Goal: Transaction & Acquisition: Purchase product/service

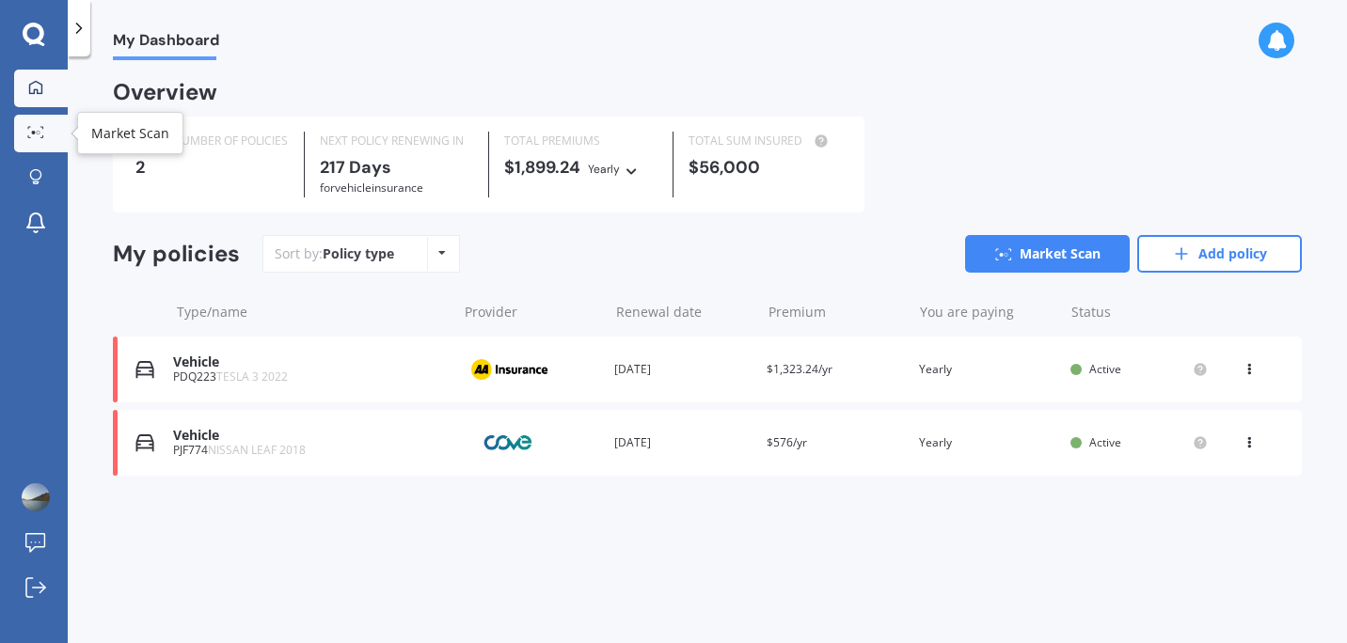
click at [42, 122] on link "Market Scan" at bounding box center [41, 134] width 54 height 38
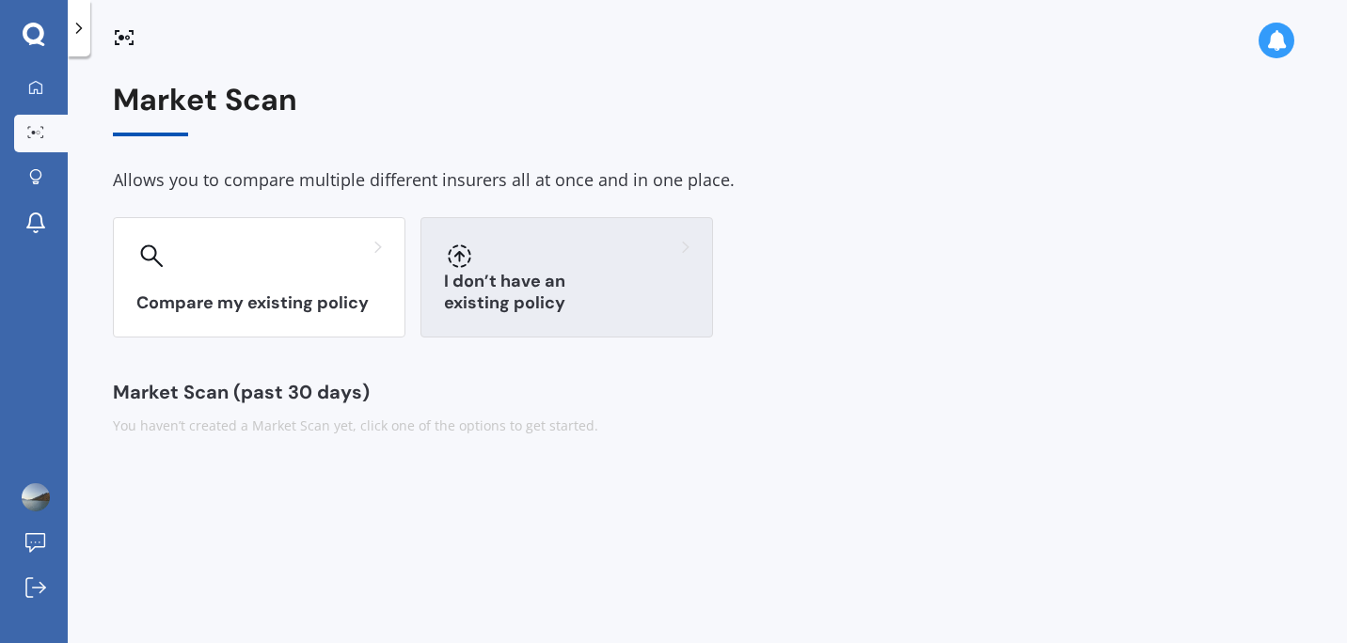
click at [469, 277] on div "I don’t have an existing policy" at bounding box center [566, 277] width 293 height 120
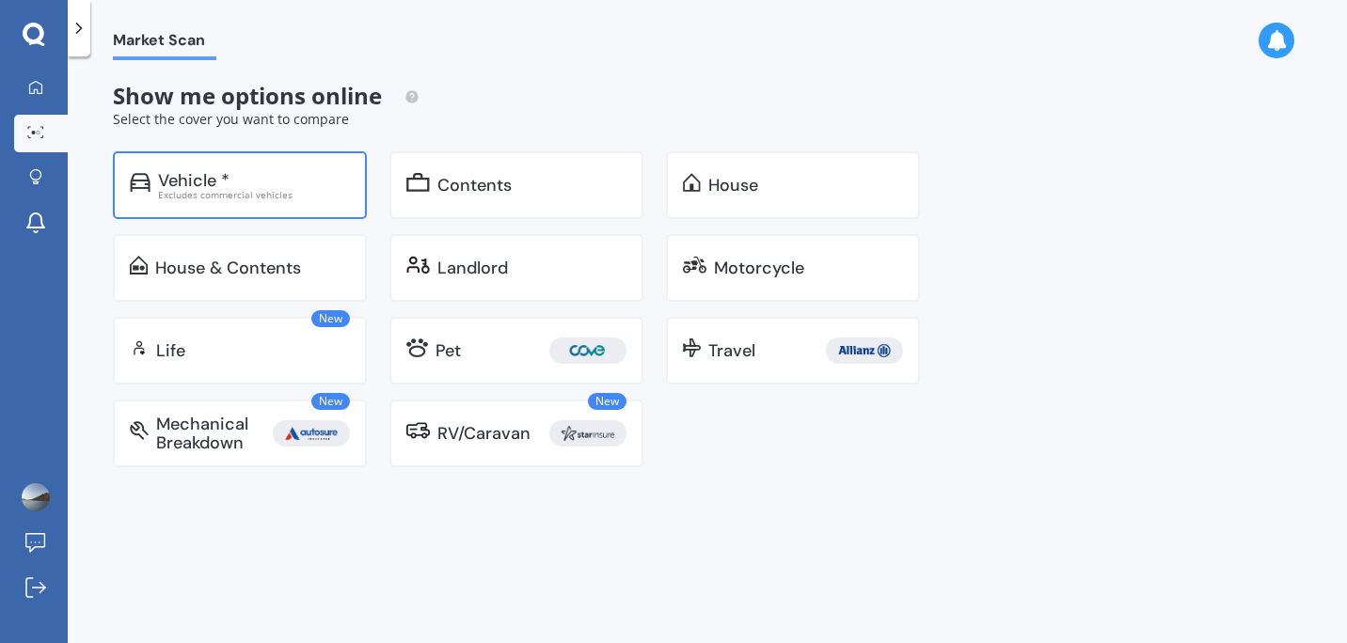
click at [268, 171] on div "Vehicle *" at bounding box center [254, 180] width 192 height 19
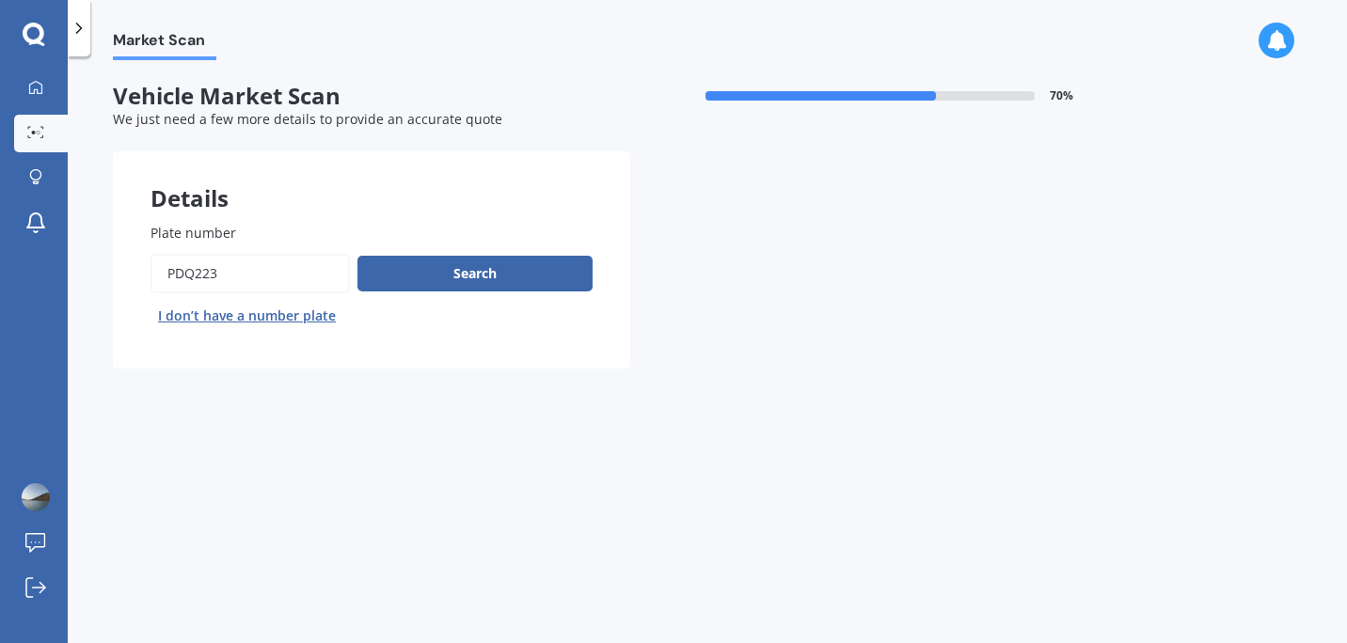
click at [227, 272] on input "Plate number" at bounding box center [249, 274] width 199 height 40
type input "qce981"
click at [481, 270] on button "Search" at bounding box center [474, 274] width 235 height 36
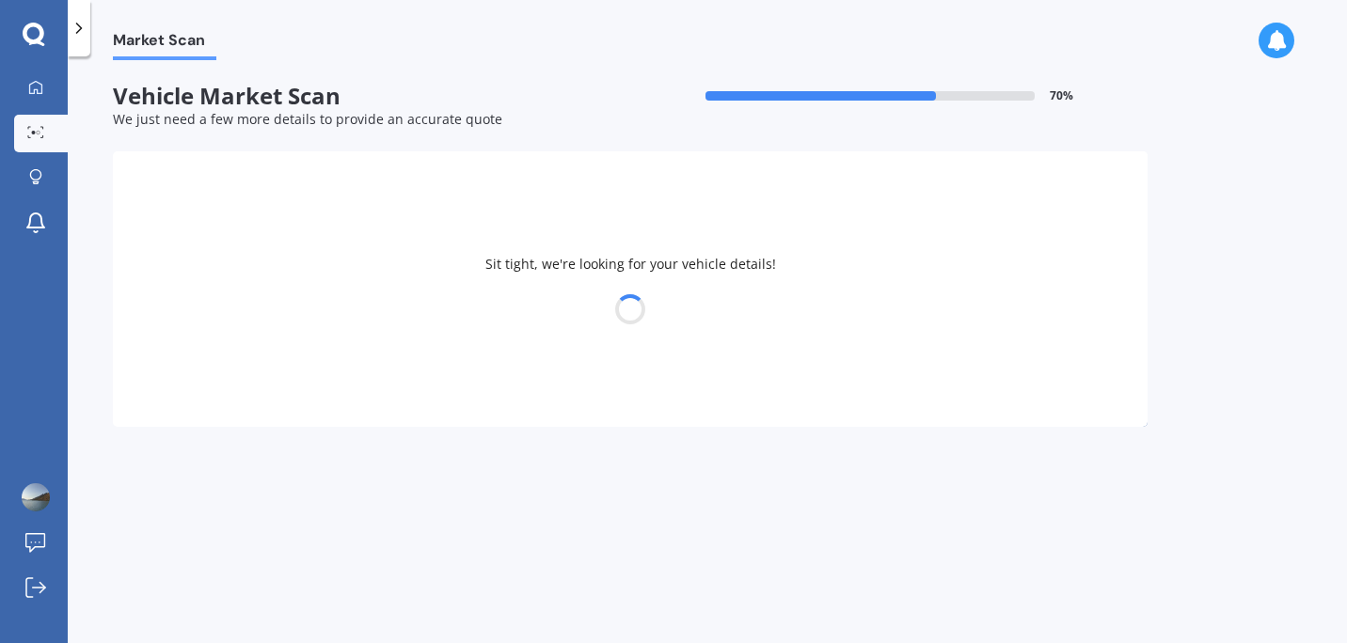
select select "TESLA"
select select "Y"
select select "21"
select select "11"
select select "1984"
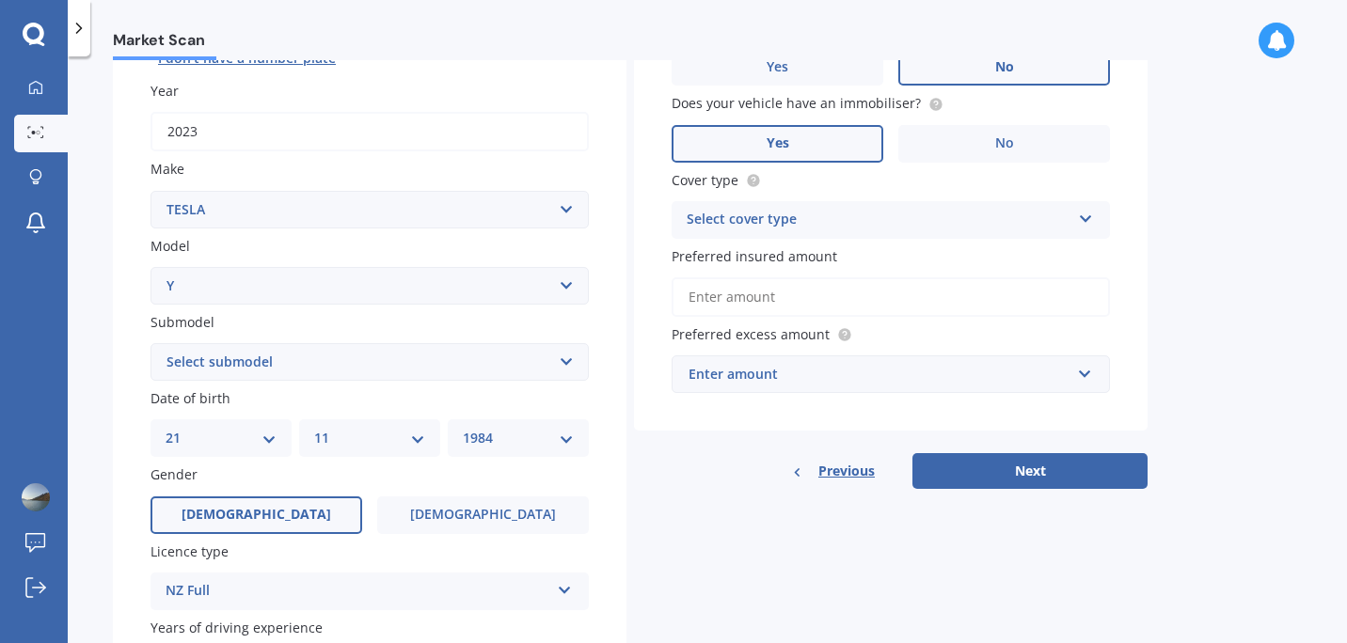
scroll to position [261, 0]
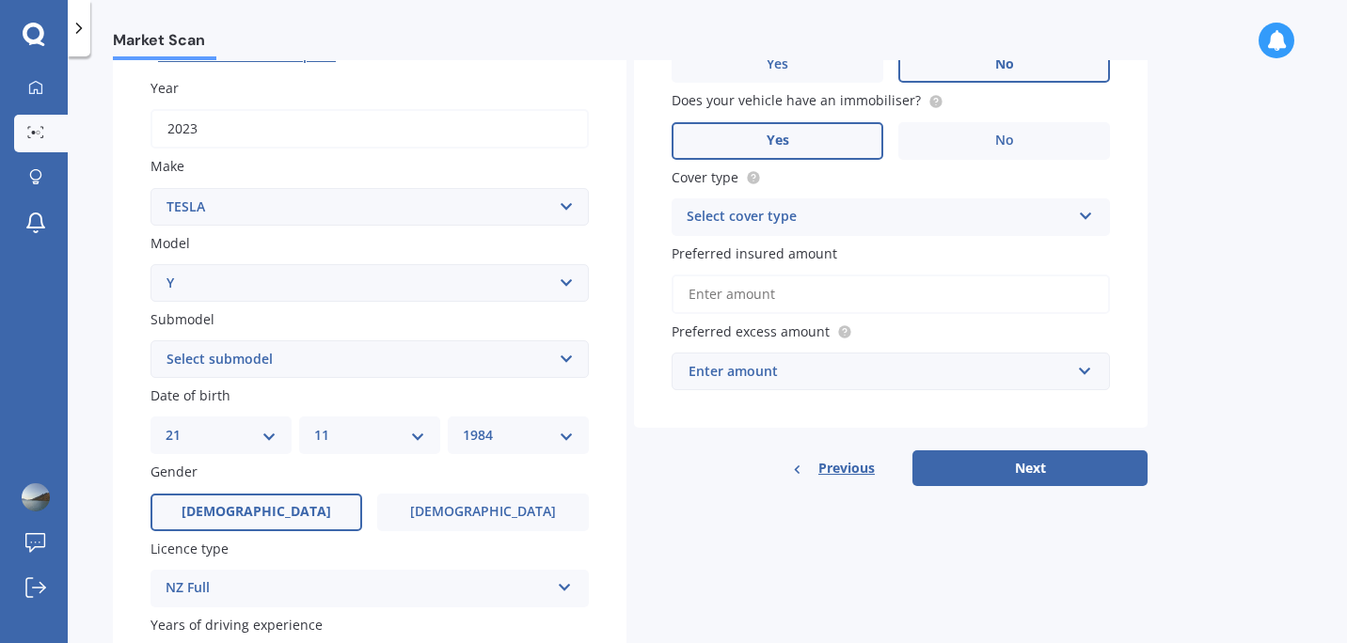
click at [235, 442] on select "DD 01 02 03 04 05 06 07 08 09 10 11 12 13 14 15 16 17 18 19 20 21 22 23 24 25 2…" at bounding box center [221, 435] width 111 height 21
click at [389, 436] on select "MM 01 02 03 04 05 06 07 08 09 10 11 12" at bounding box center [369, 435] width 111 height 21
select select "05"
click at [314, 428] on select "MM 01 02 03 04 05 06 07 08 09 10 11 12" at bounding box center [369, 435] width 111 height 21
click at [499, 436] on select "YYYY 2025 2024 2023 2022 2021 2020 2019 2018 2017 2016 2015 2014 2013 2012 2011…" at bounding box center [518, 435] width 111 height 21
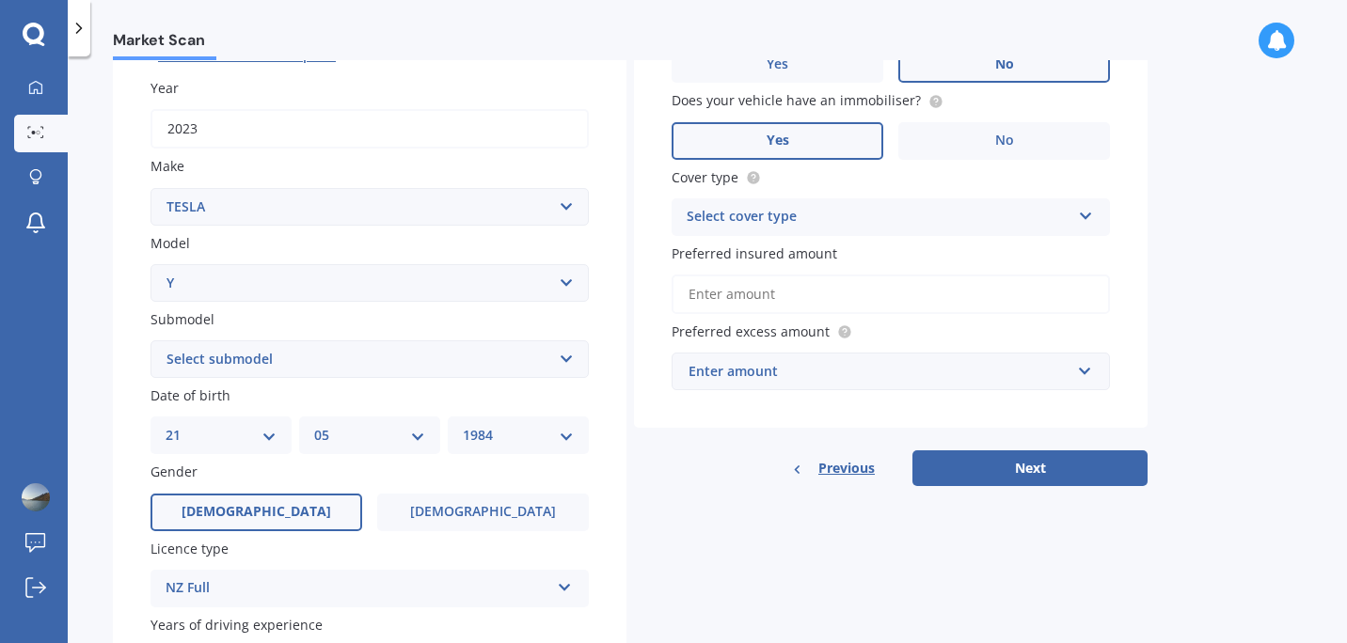
select select "1986"
click at [463, 428] on select "YYYY 2025 2024 2023 2022 2021 2020 2019 2018 2017 2016 2015 2014 2013 2012 2011…" at bounding box center [518, 435] width 111 height 21
click at [471, 502] on label "[DEMOGRAPHIC_DATA]" at bounding box center [483, 513] width 212 height 38
click at [0, 0] on input "[DEMOGRAPHIC_DATA]" at bounding box center [0, 0] width 0 height 0
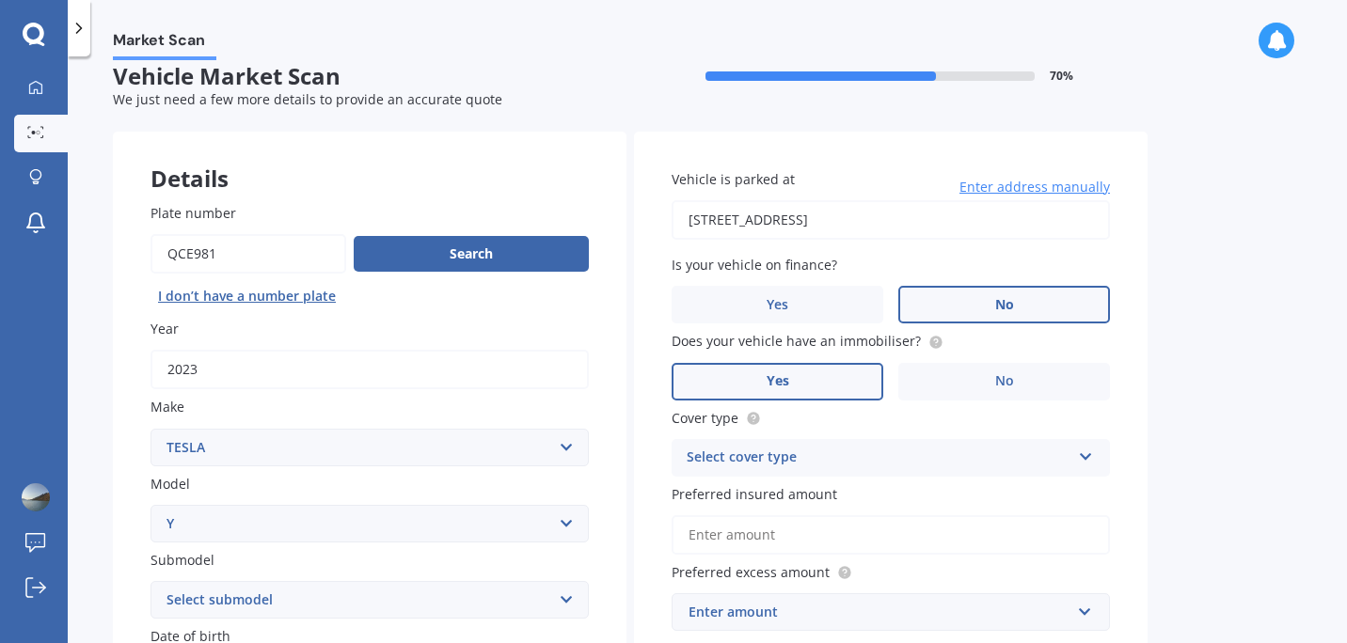
scroll to position [19, 0]
click at [1065, 447] on div "Select cover type Comprehensive Third Party, Fire & Theft Third Party" at bounding box center [891, 459] width 438 height 38
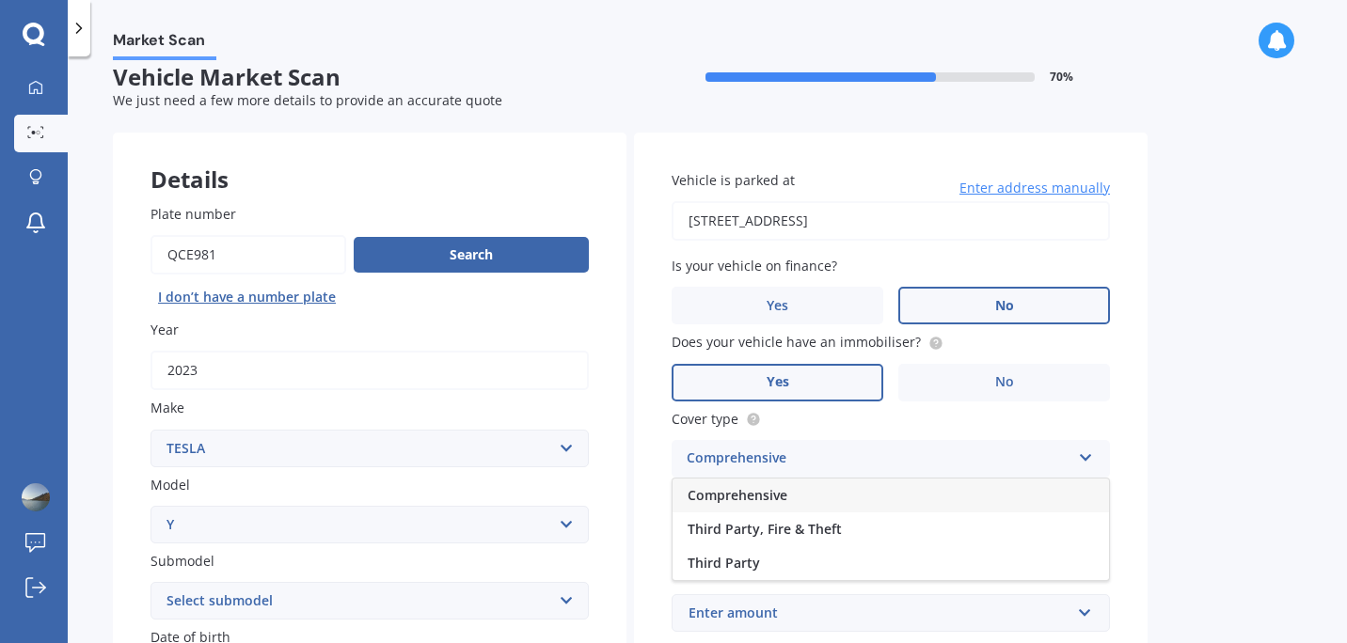
click at [941, 492] on div "Comprehensive" at bounding box center [890, 496] width 436 height 34
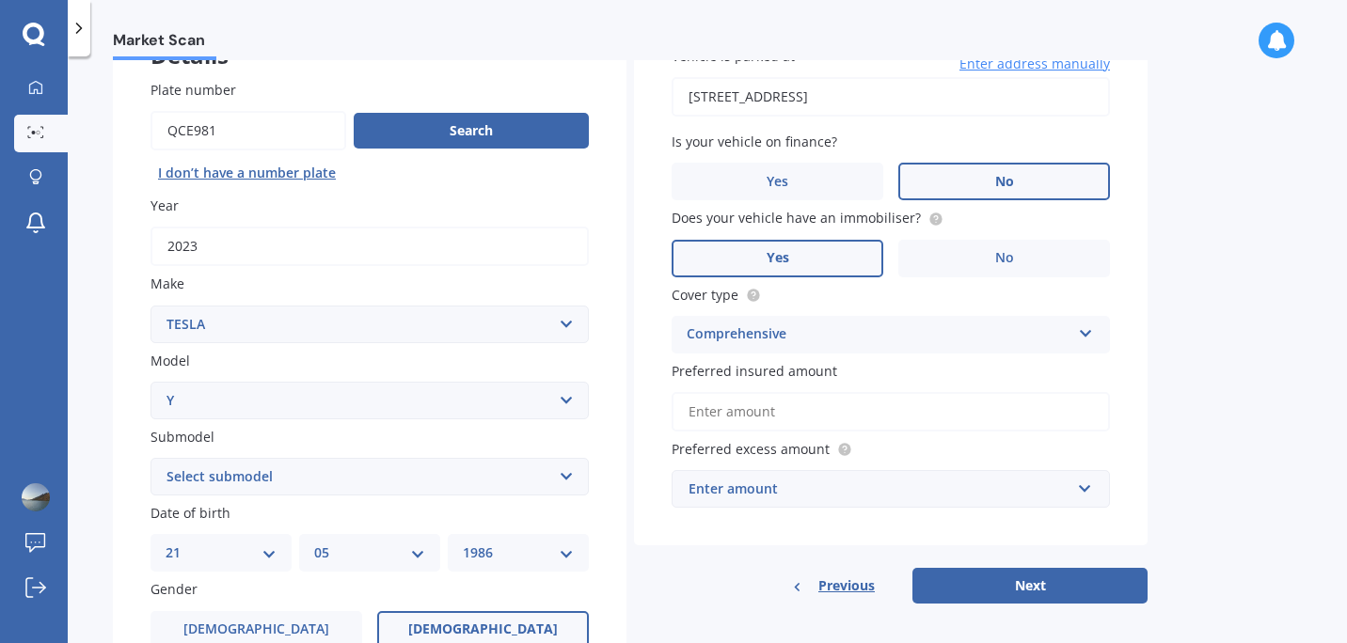
scroll to position [144, 0]
click at [864, 404] on input "Preferred insured amount" at bounding box center [891, 411] width 438 height 40
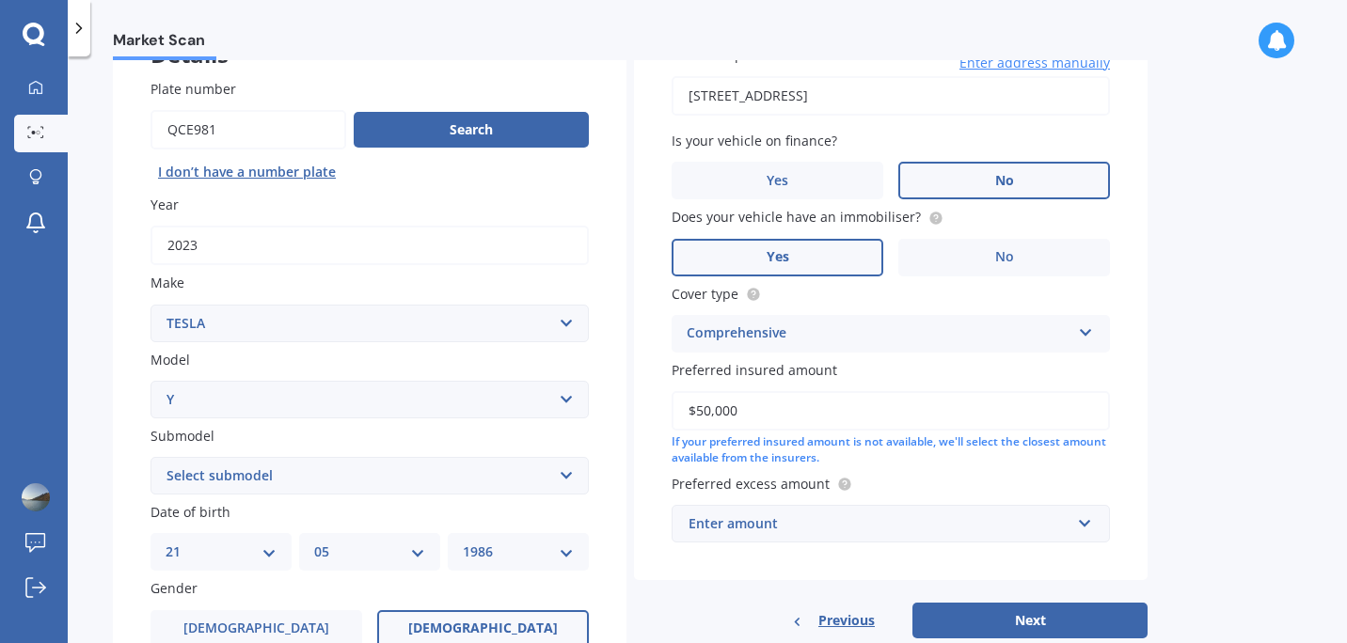
type input "$50,000"
click at [1191, 465] on div "Market Scan Vehicle Market Scan 70 % We just need a few more details to provide…" at bounding box center [707, 353] width 1279 height 587
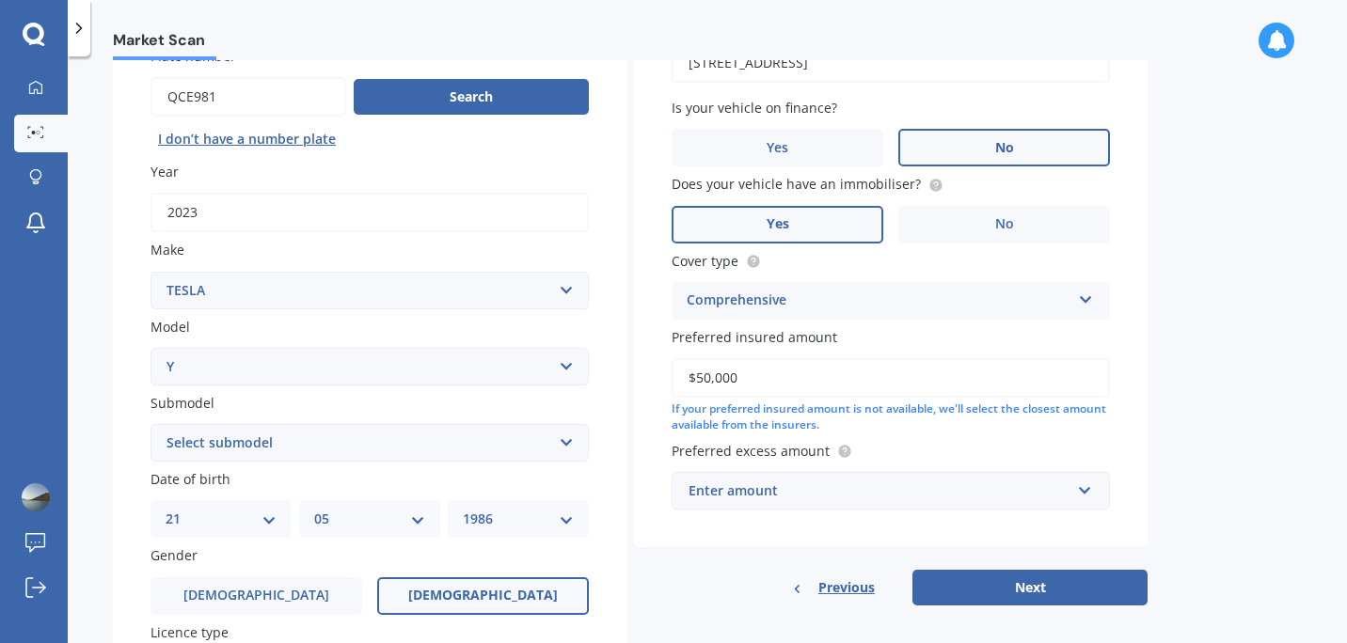
scroll to position [182, 0]
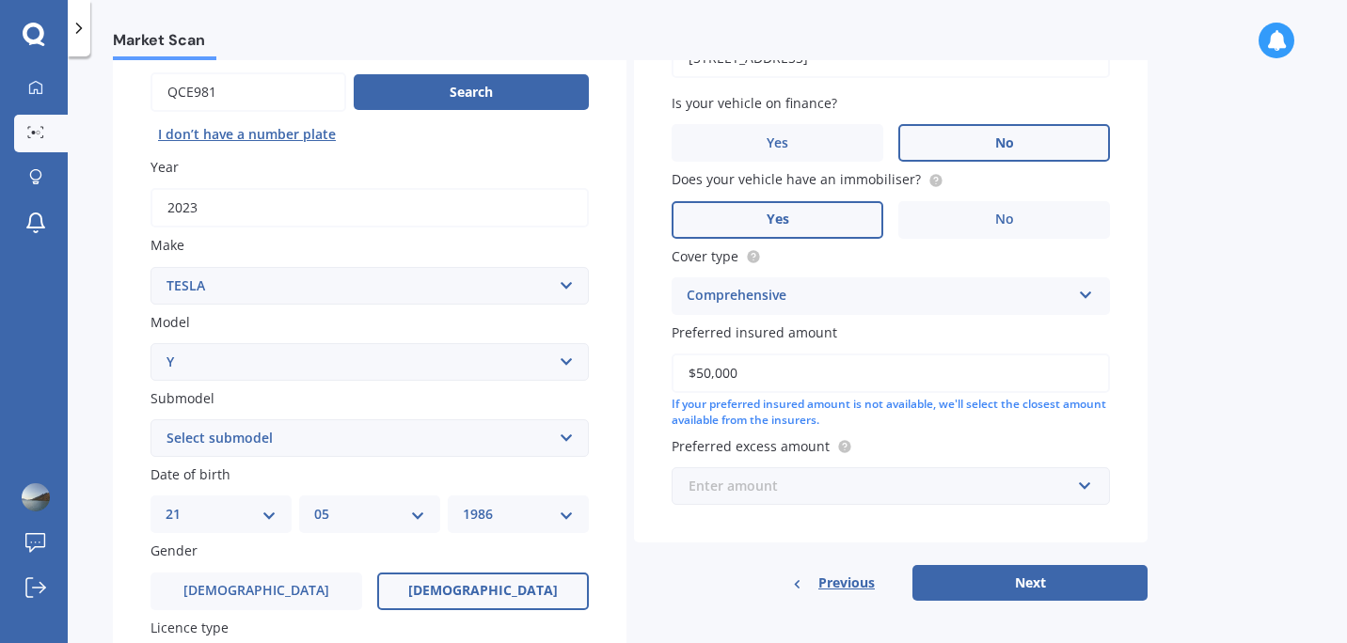
click at [1088, 480] on input "text" at bounding box center [883, 486] width 421 height 36
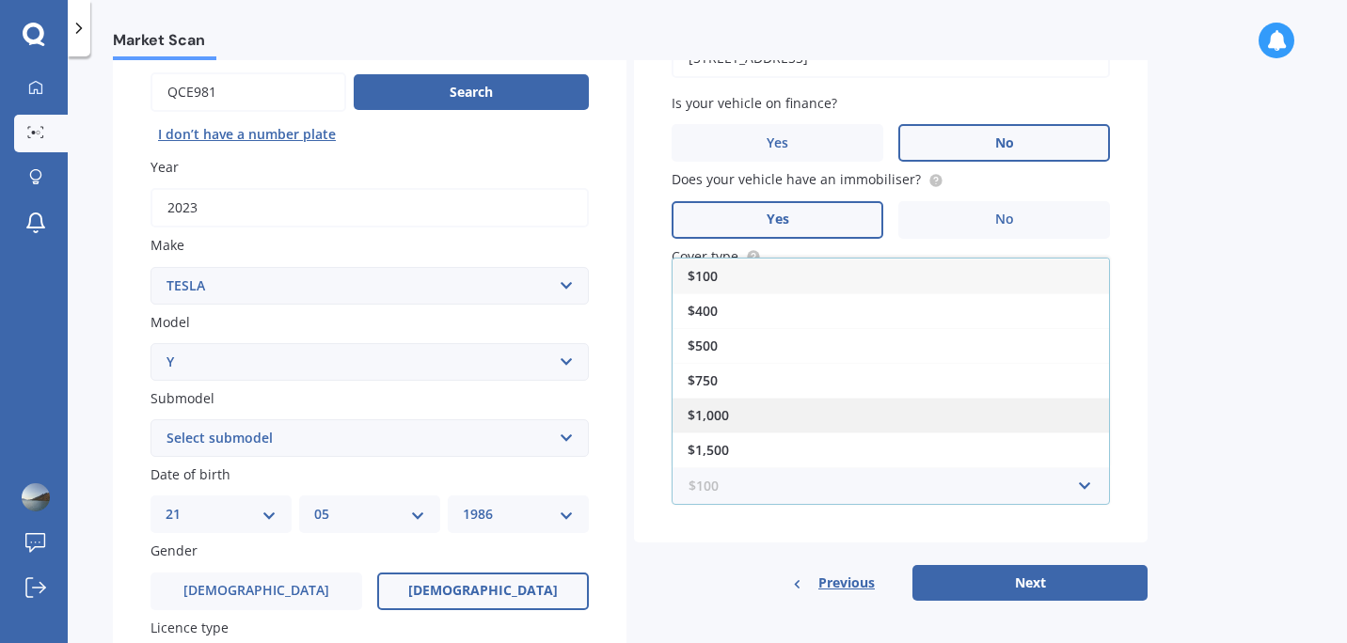
scroll to position [33, 0]
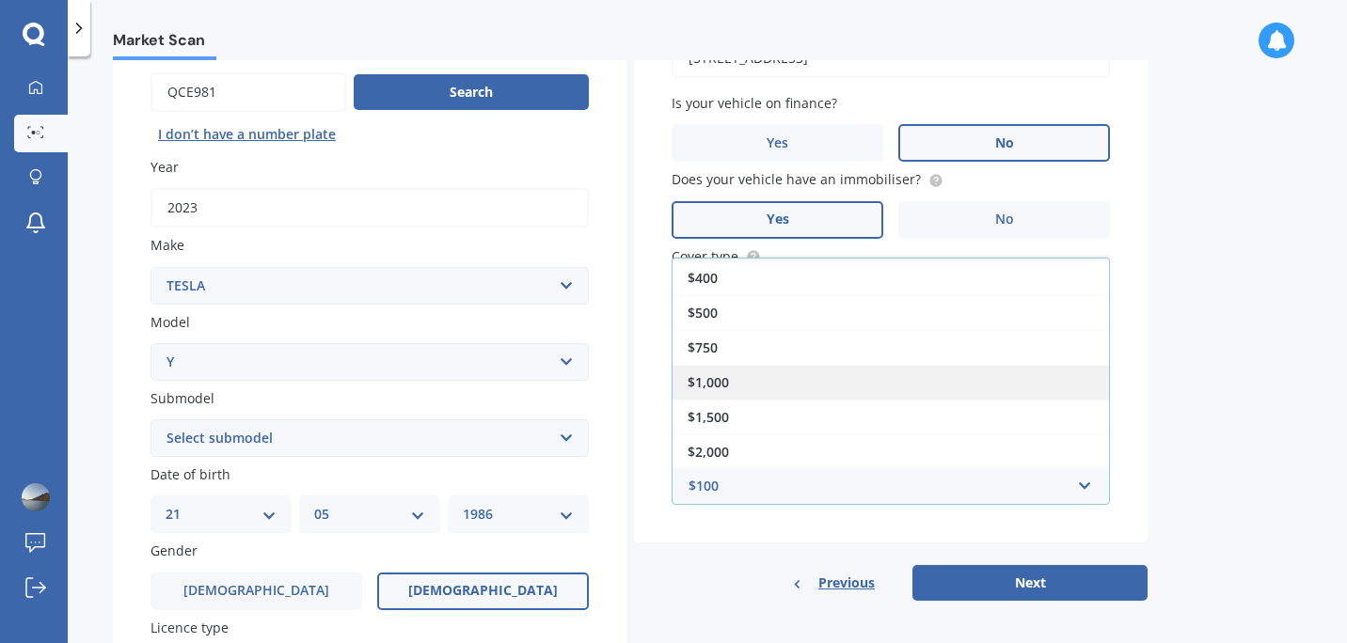
click at [957, 385] on div "$1,000" at bounding box center [890, 382] width 436 height 35
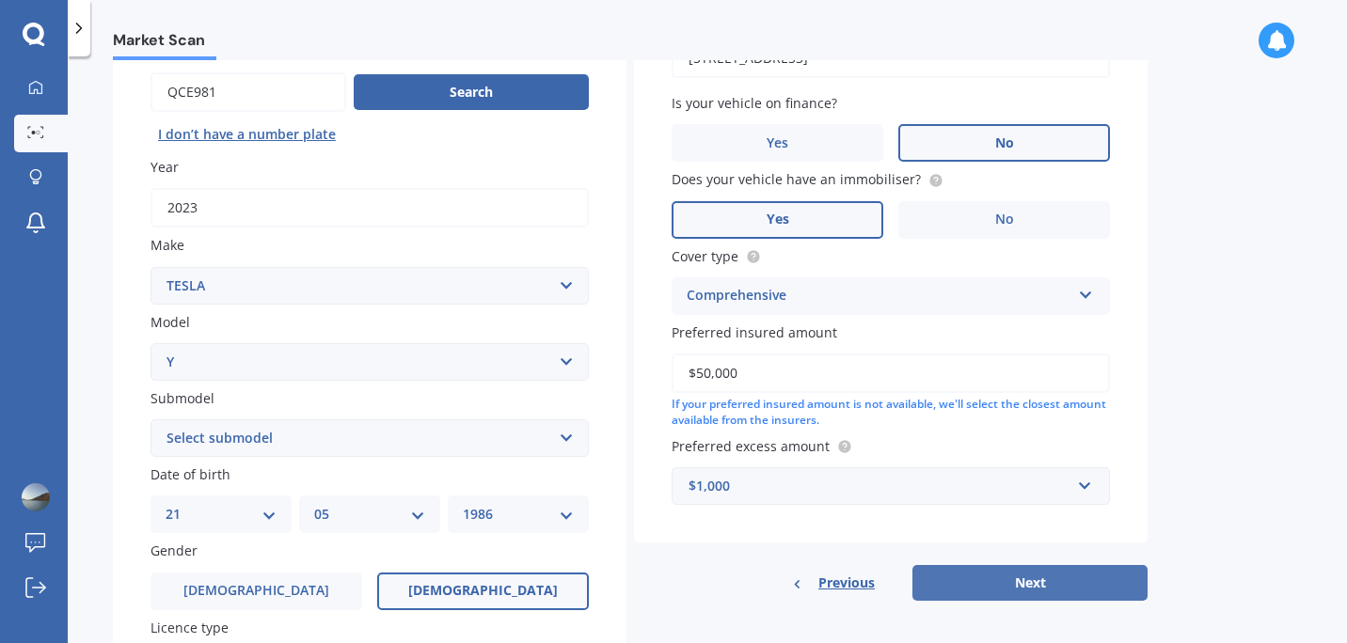
click at [1063, 578] on button "Next" at bounding box center [1029, 583] width 235 height 36
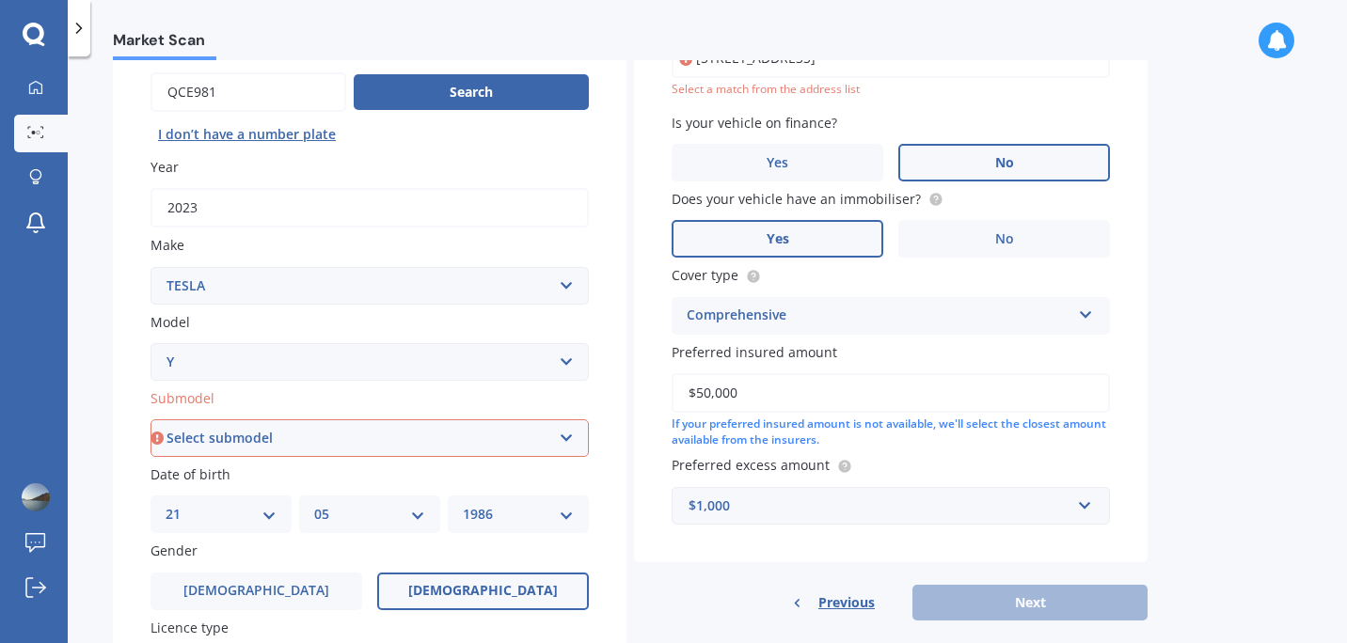
click at [467, 437] on select "Select submodel EV" at bounding box center [369, 438] width 438 height 38
select select "EV"
click at [150, 421] on select "Select submodel EV" at bounding box center [369, 438] width 438 height 38
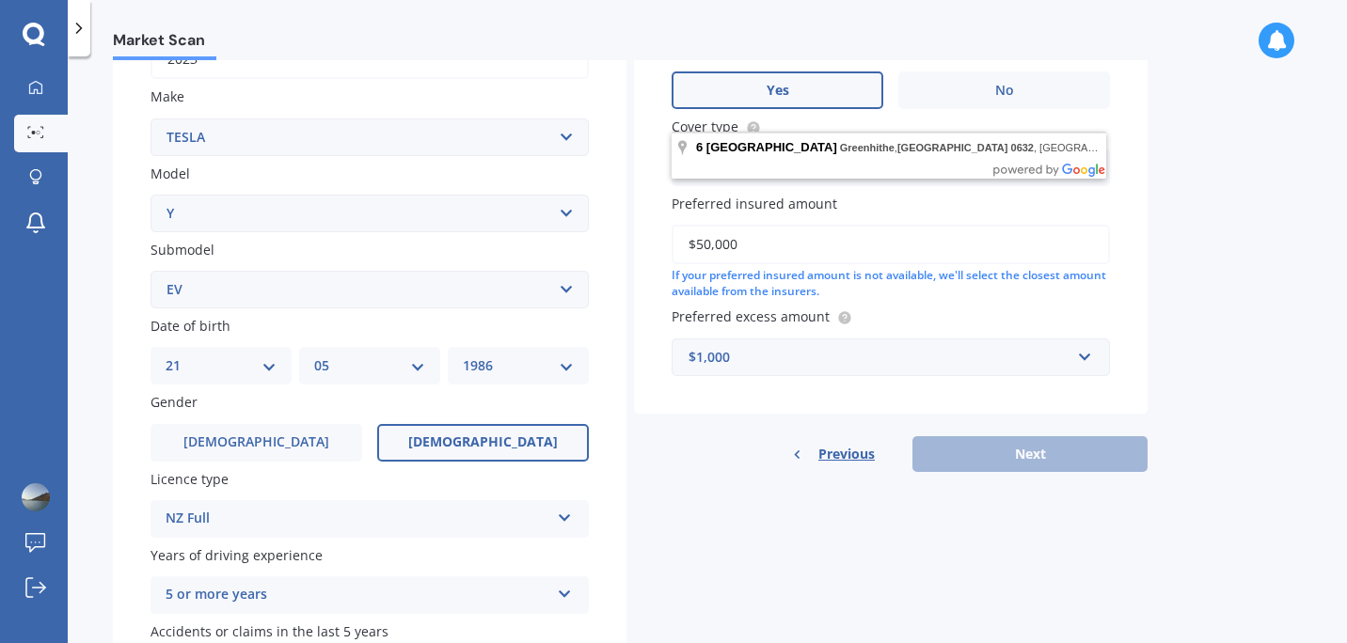
scroll to position [331, 0]
click at [1007, 443] on div "Previous Next" at bounding box center [891, 453] width 514 height 36
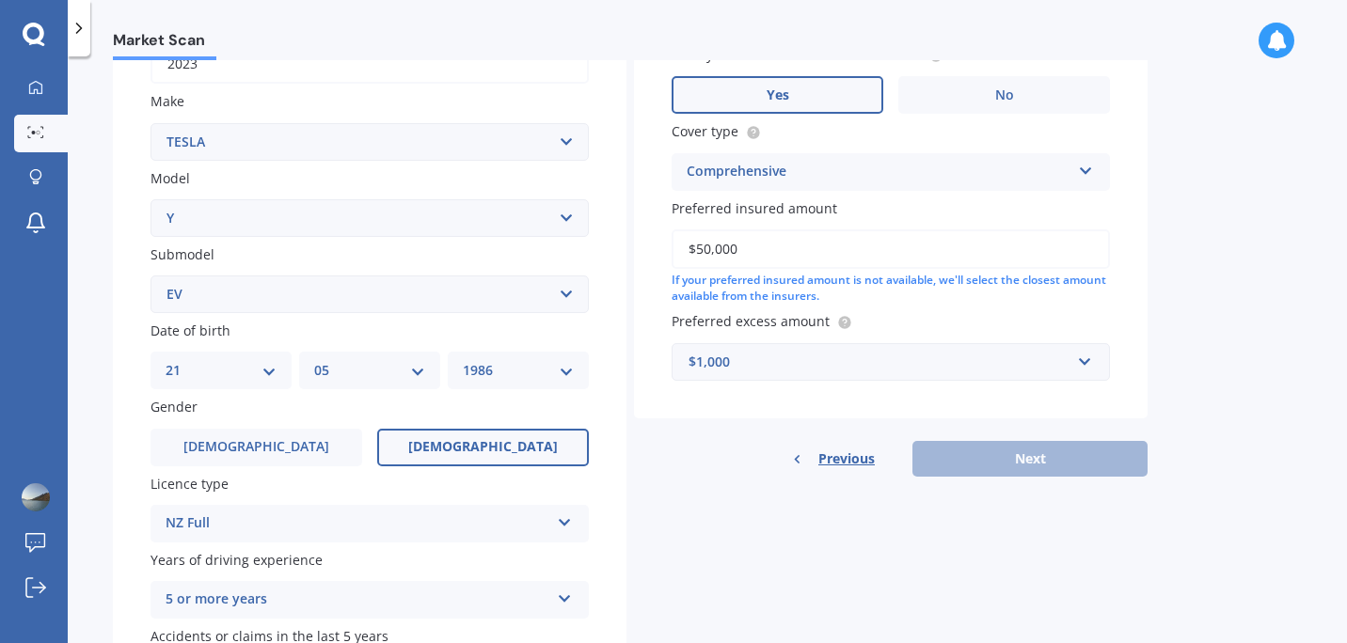
scroll to position [468, 0]
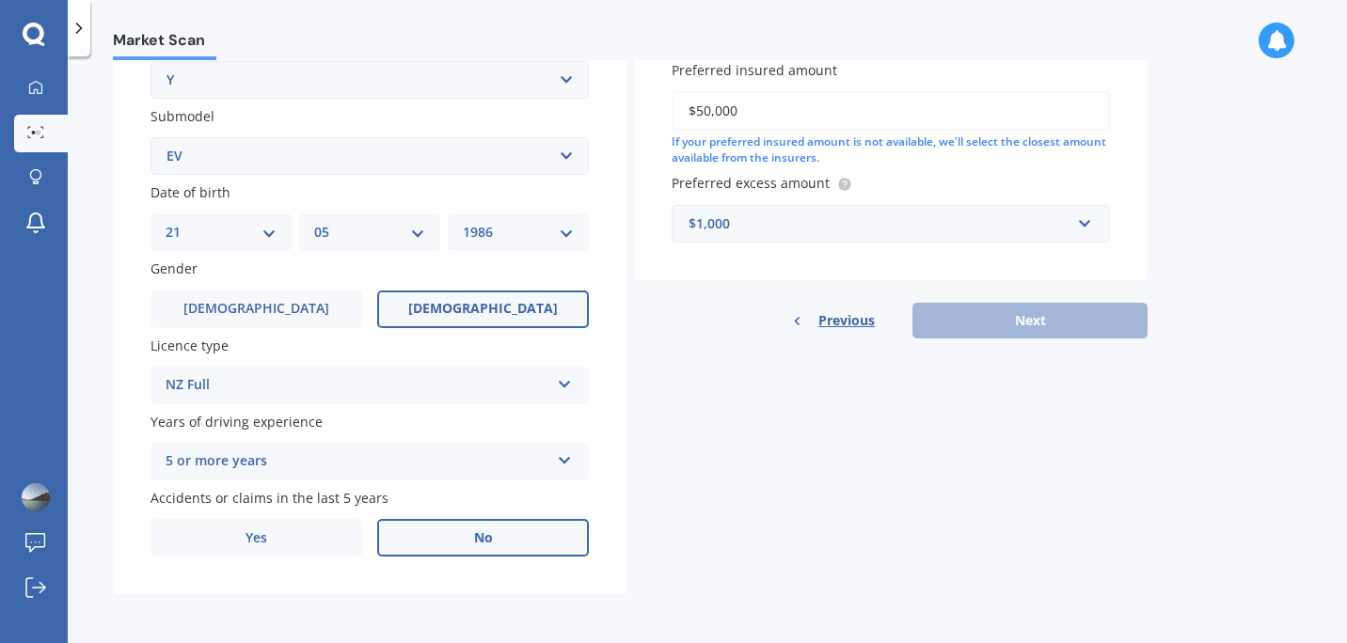
click at [1013, 303] on div "Previous Next" at bounding box center [891, 321] width 514 height 36
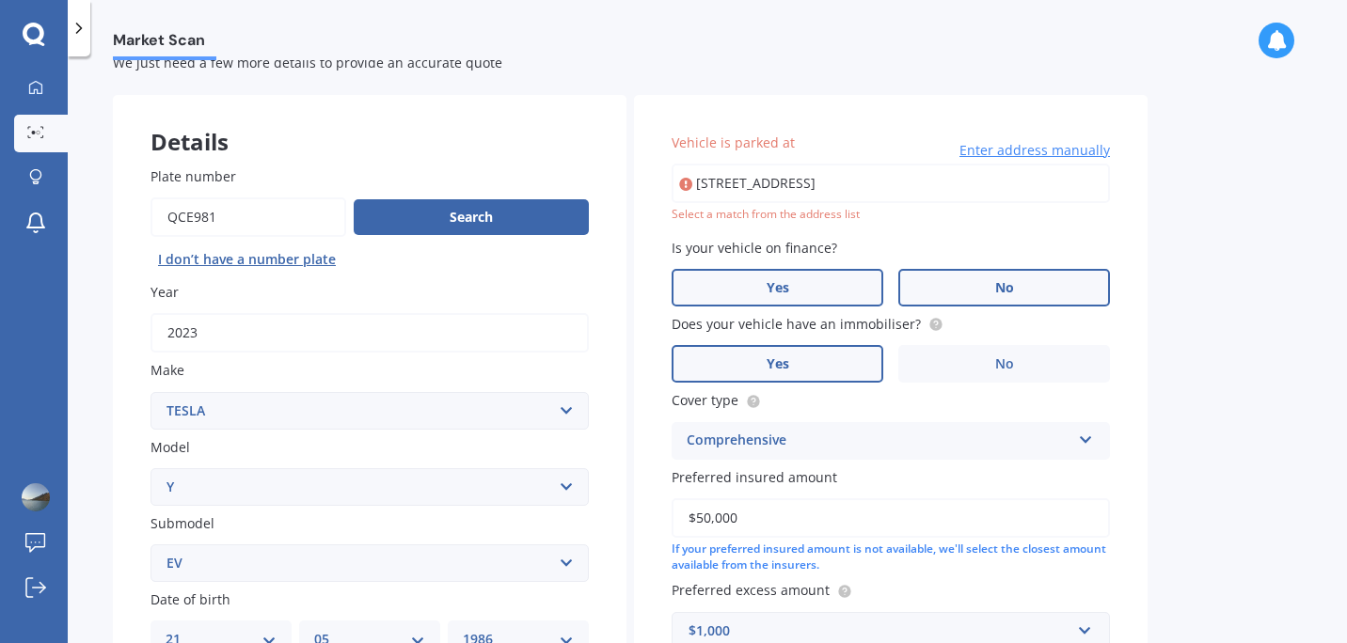
scroll to position [55, 0]
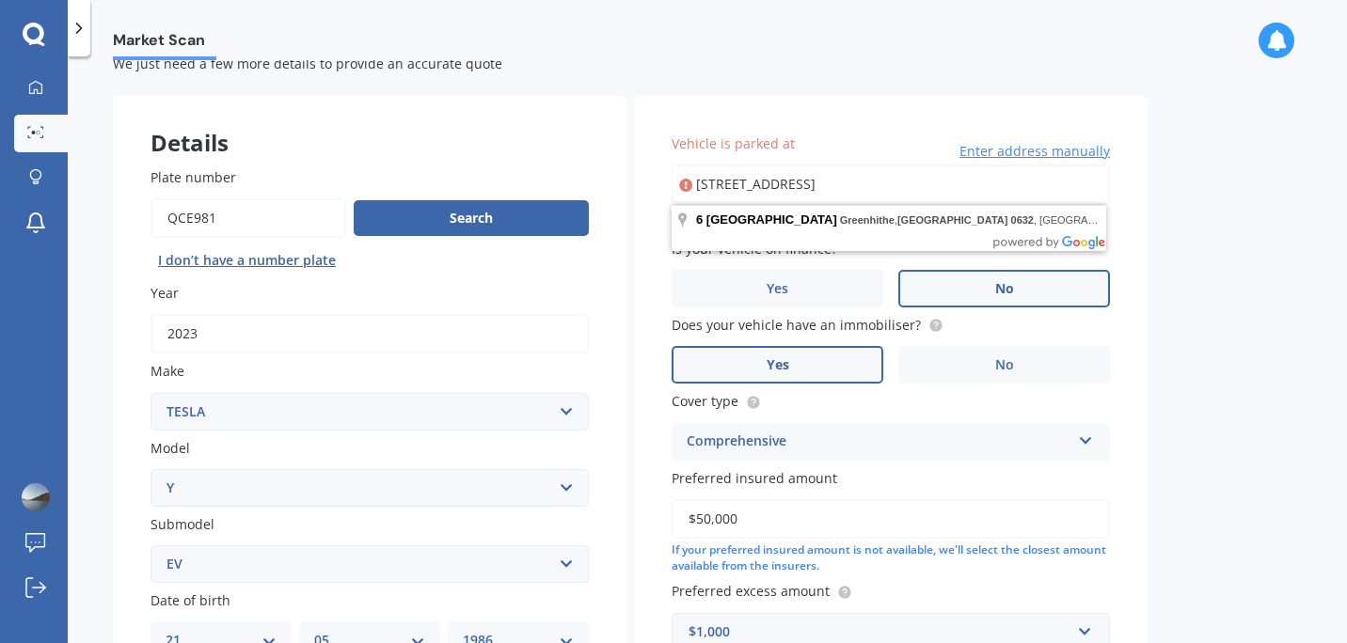
click at [995, 186] on input "[STREET_ADDRESS]" at bounding box center [891, 185] width 438 height 40
type input "[STREET_ADDRESS]"
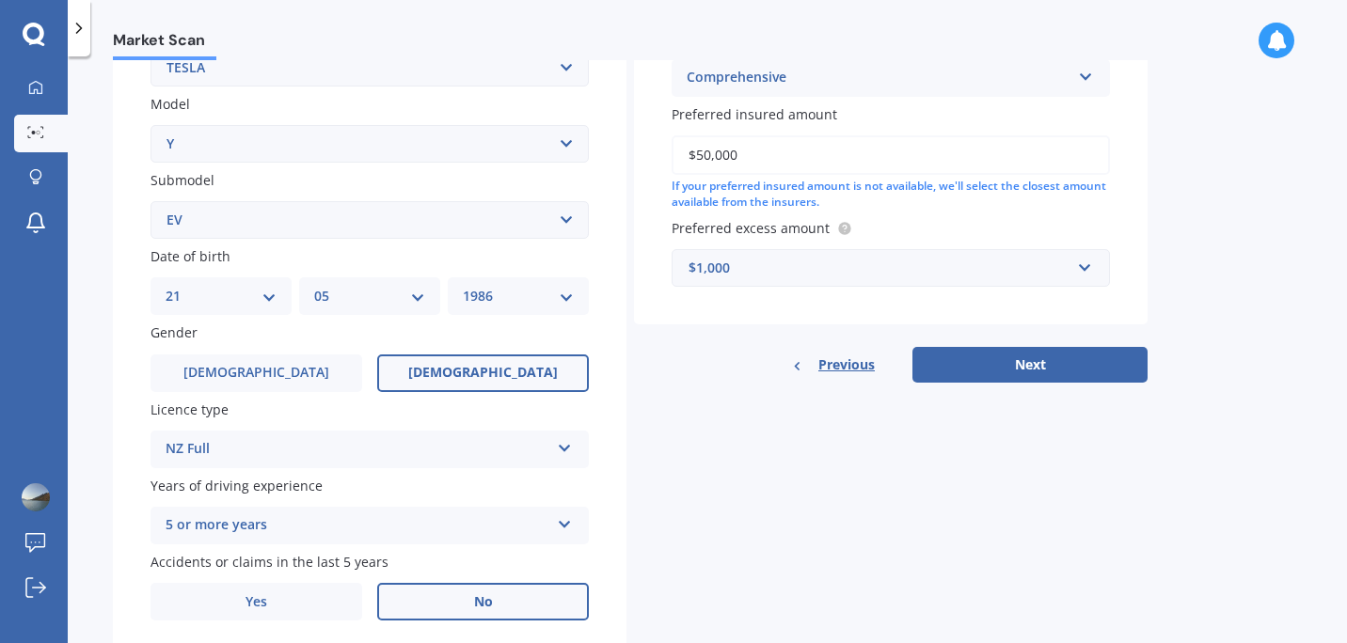
scroll to position [468, 0]
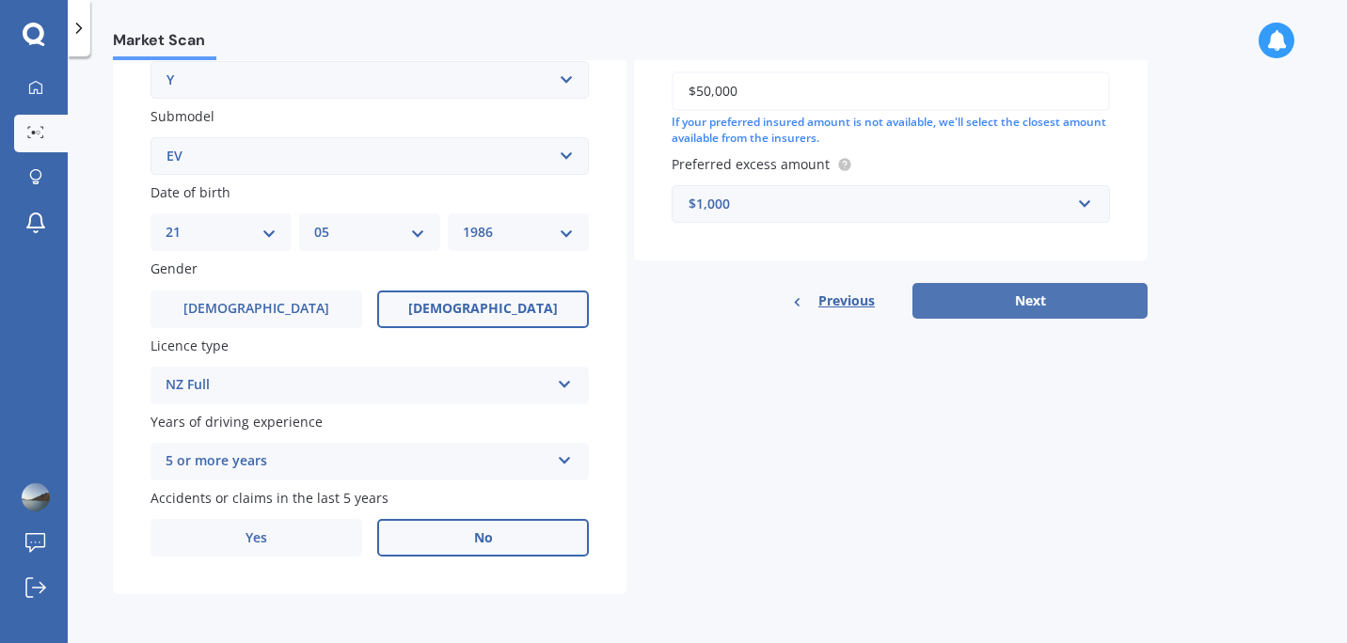
click at [1038, 299] on button "Next" at bounding box center [1029, 301] width 235 height 36
select select "21"
select select "05"
select select "1986"
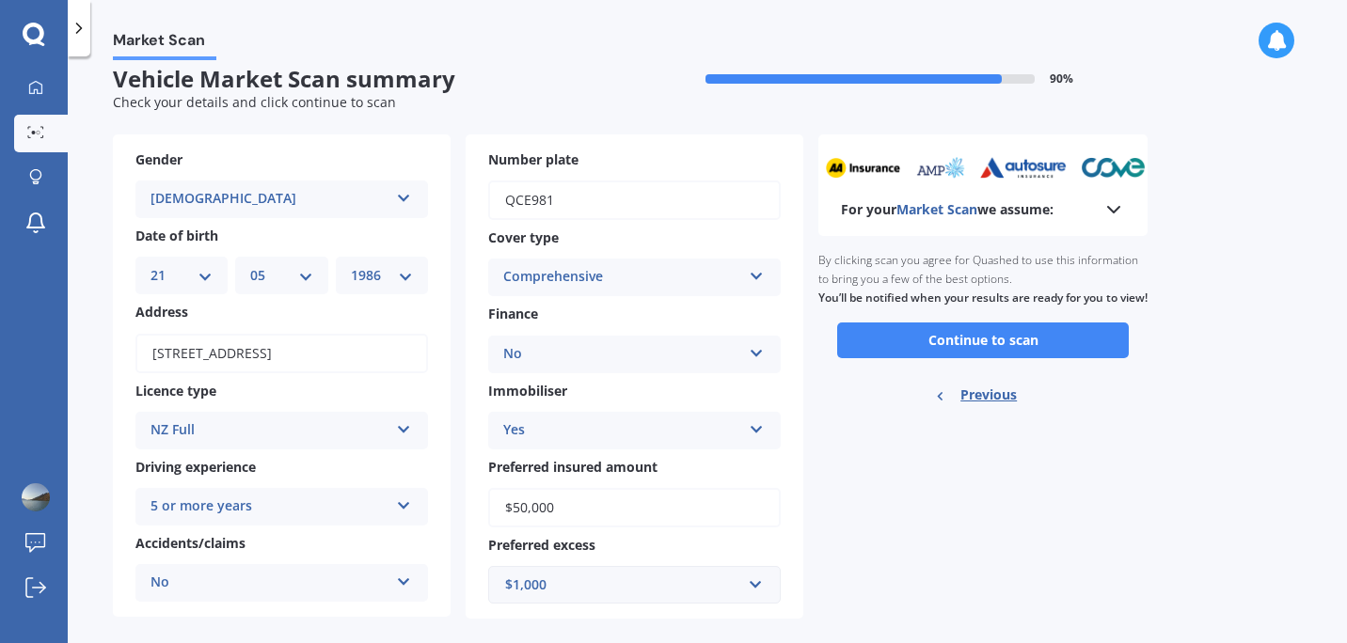
scroll to position [0, 0]
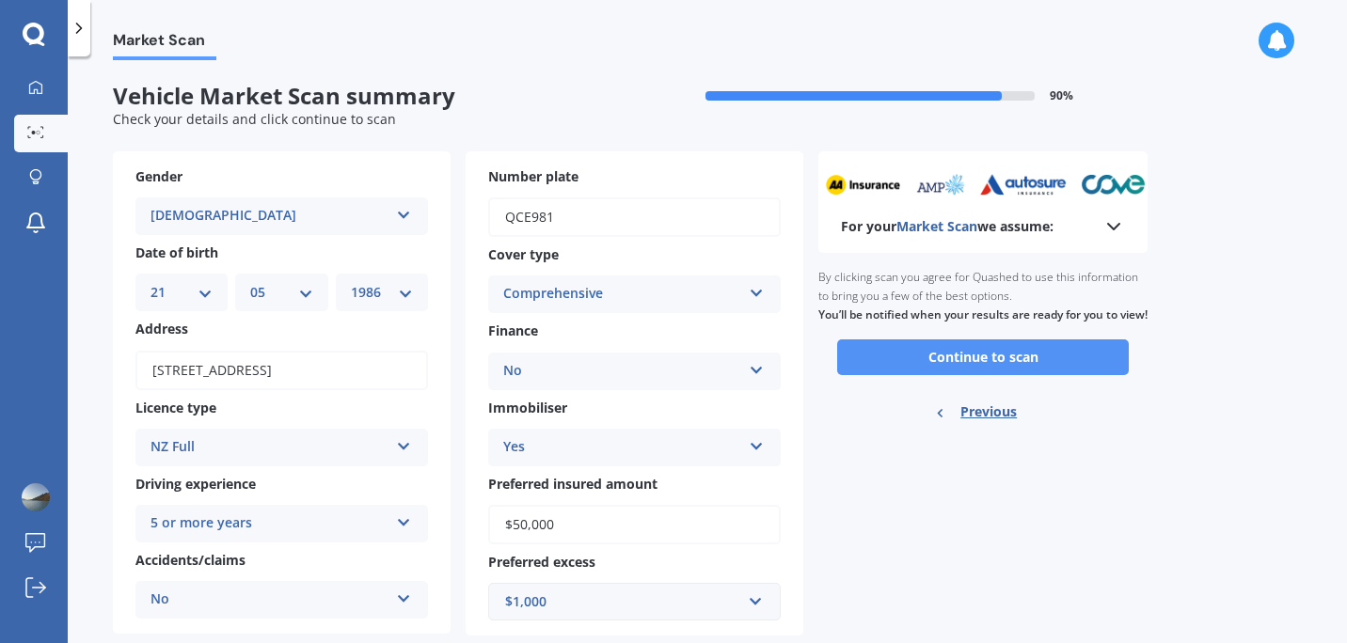
click at [1010, 375] on button "Continue to scan" at bounding box center [983, 358] width 292 height 36
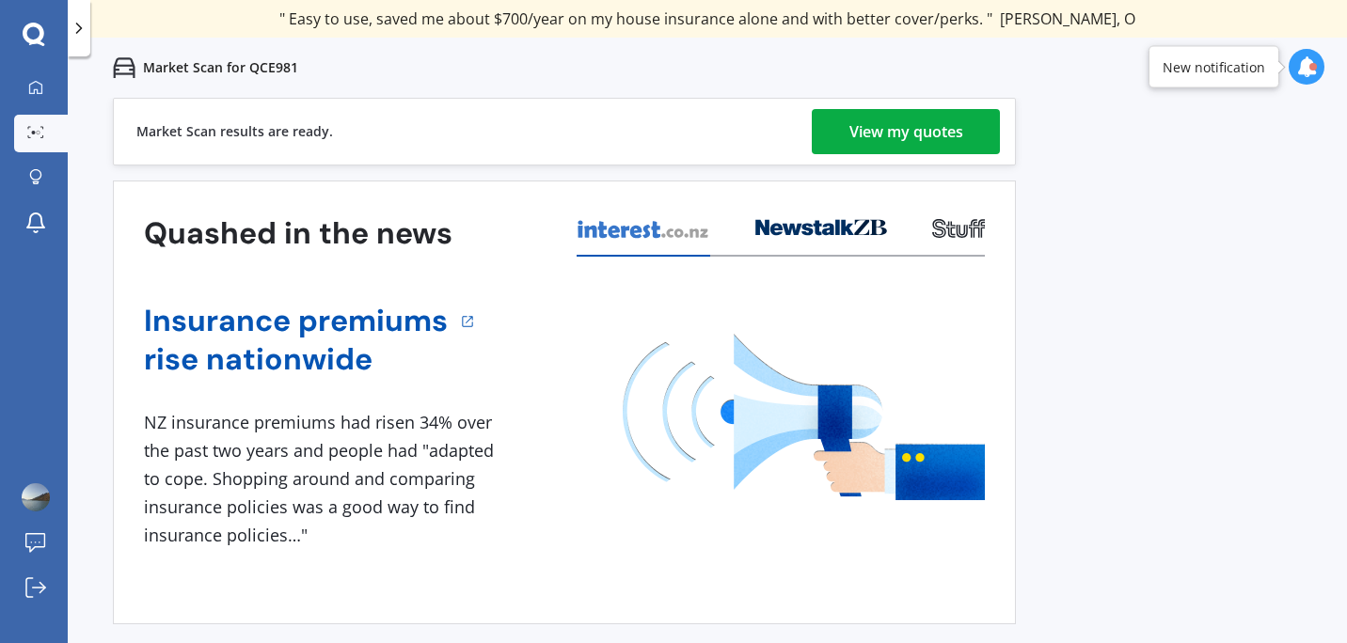
click at [927, 137] on div "View my quotes" at bounding box center [906, 131] width 114 height 45
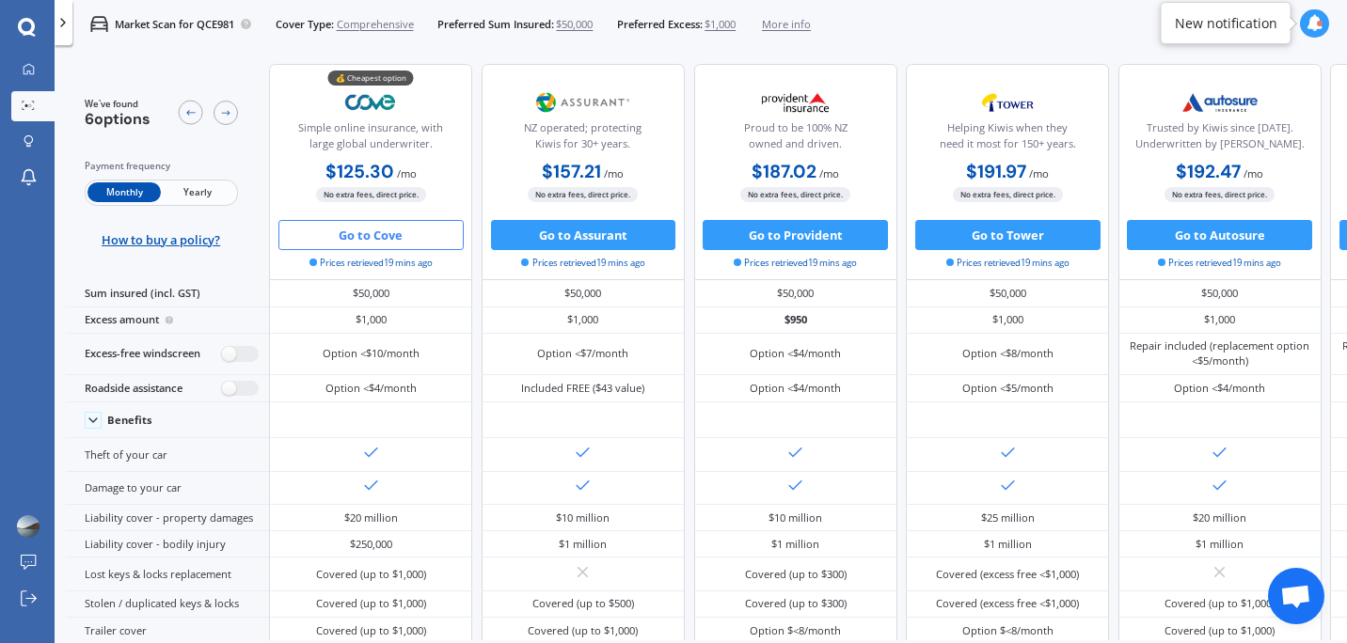
click at [378, 227] on button "Go to Cove" at bounding box center [370, 235] width 185 height 30
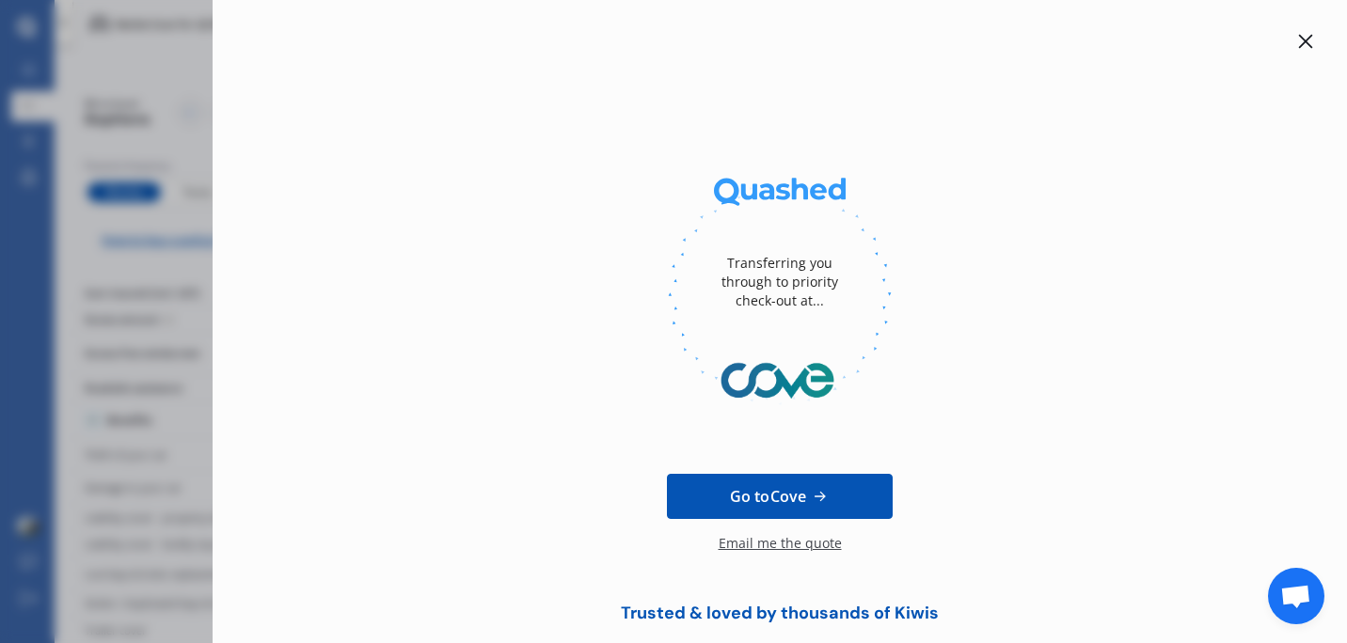
click at [1298, 39] on icon at bounding box center [1305, 41] width 15 height 15
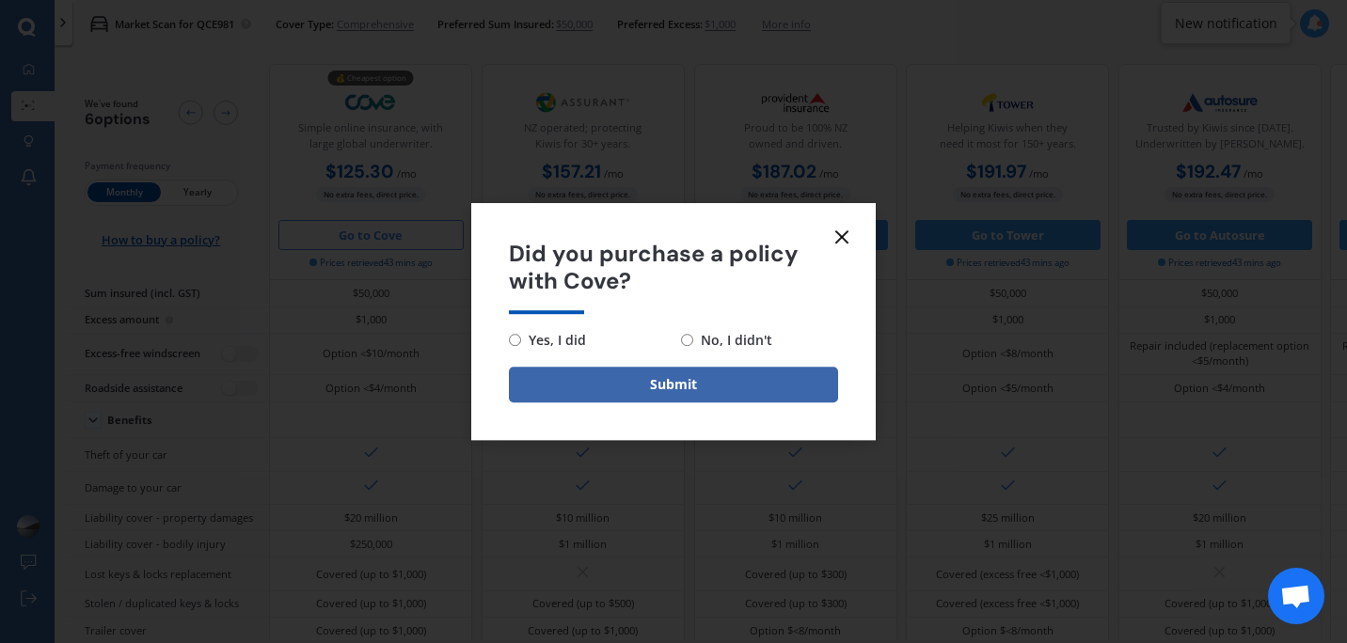
click at [557, 340] on span "Yes, I did" at bounding box center [553, 340] width 65 height 23
click at [521, 340] on input "Yes, I did" at bounding box center [515, 340] width 12 height 12
radio input "true"
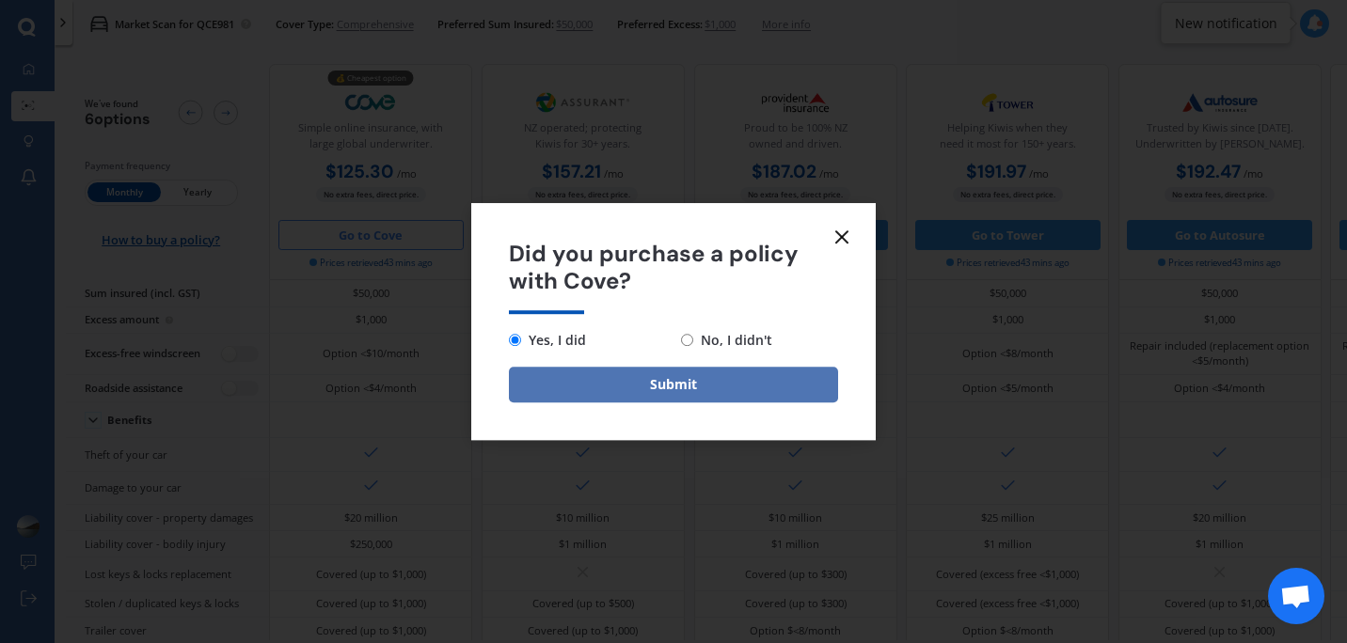
click at [621, 381] on button "Submit" at bounding box center [673, 385] width 329 height 36
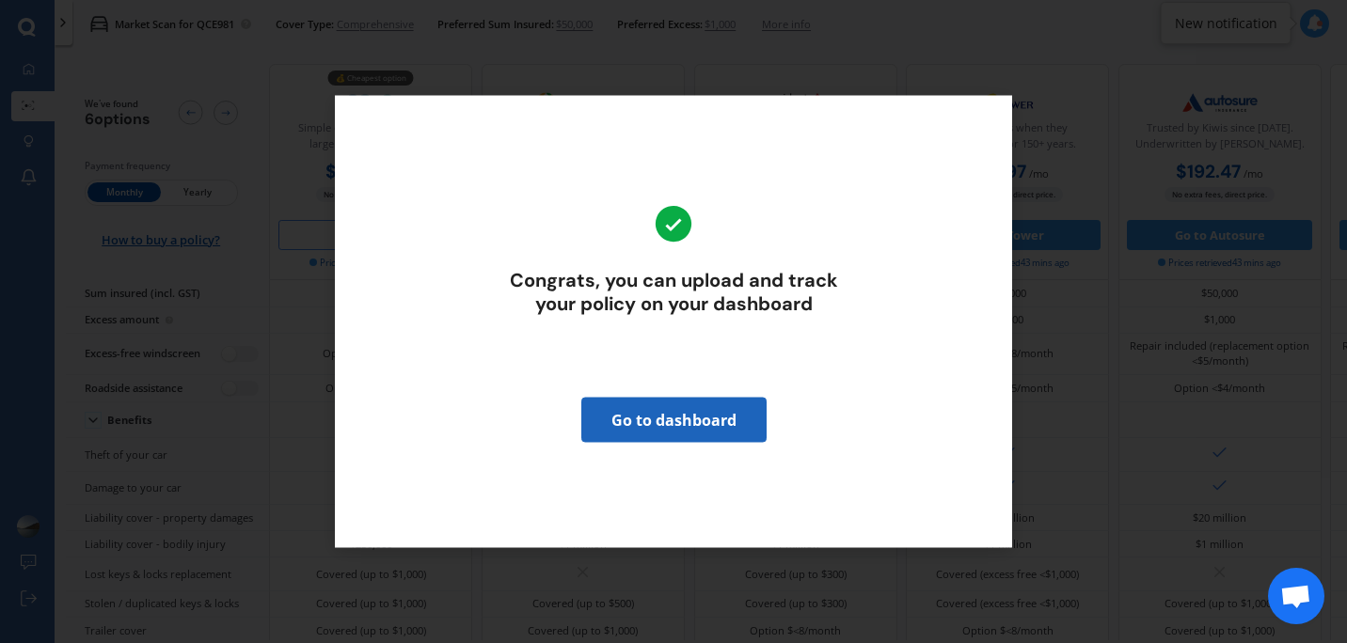
click at [674, 421] on link "Go to dashboard" at bounding box center [673, 420] width 185 height 45
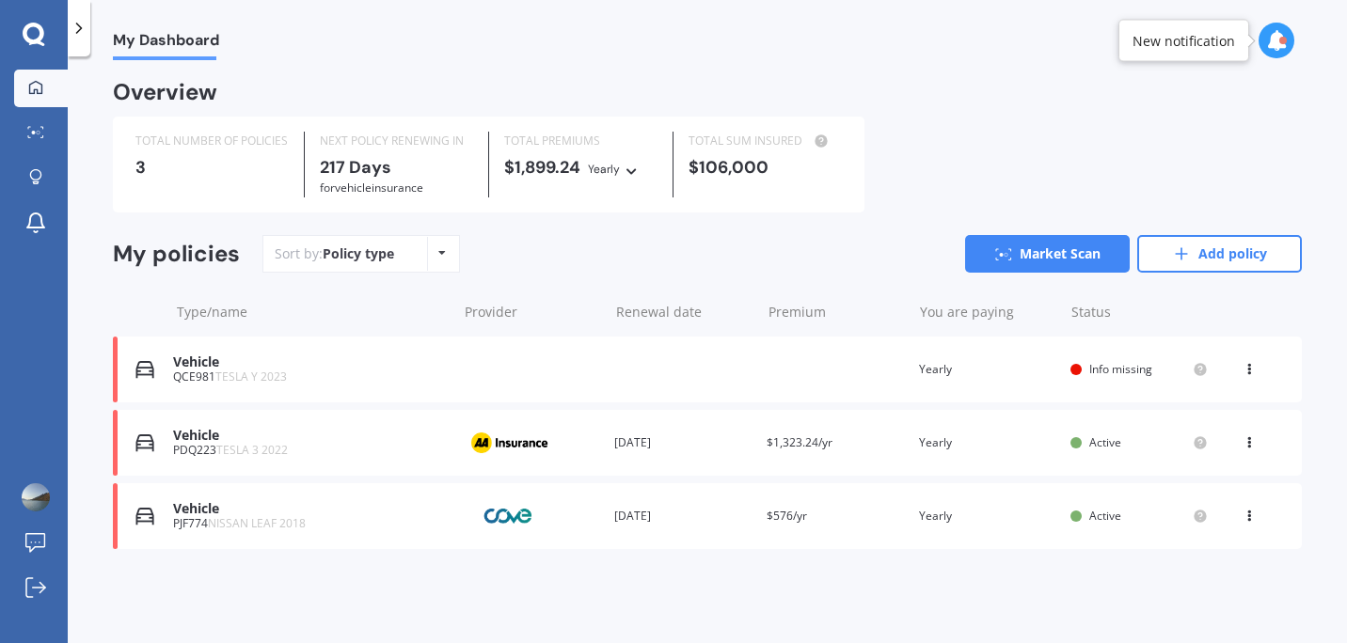
click at [1129, 364] on span "Info missing" at bounding box center [1120, 369] width 63 height 16
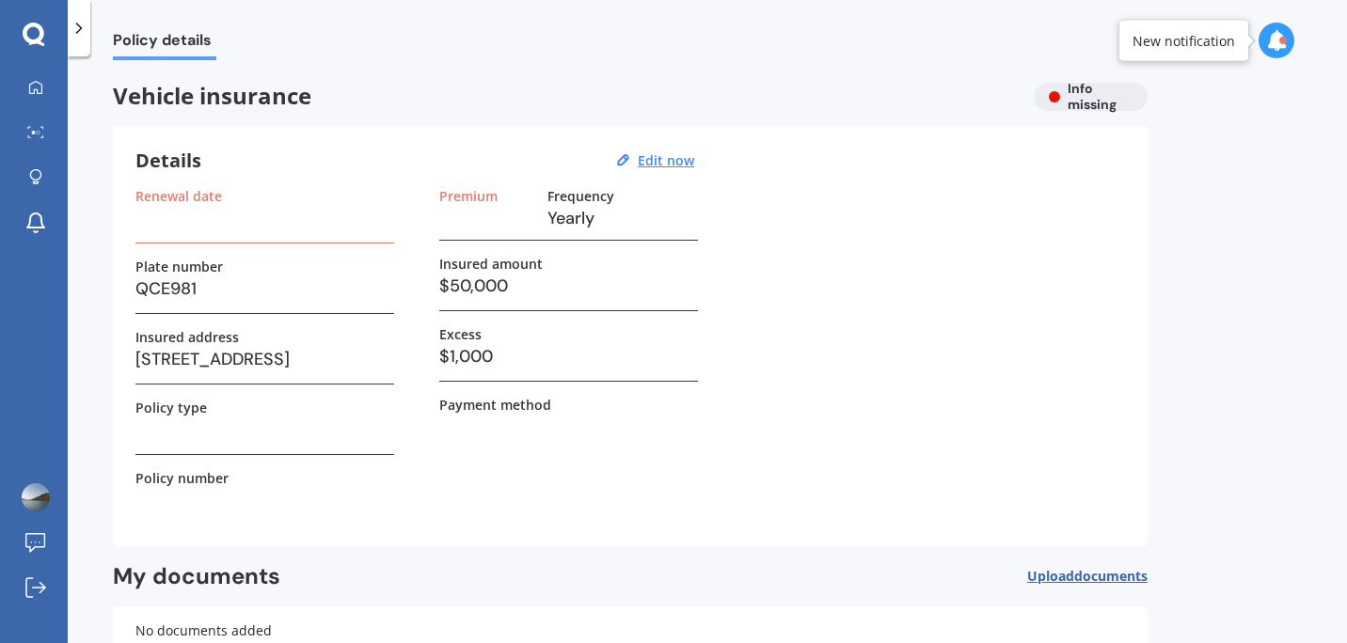
click at [514, 335] on div "Excess" at bounding box center [568, 334] width 259 height 16
click at [499, 364] on h3 "$1,000" at bounding box center [568, 356] width 259 height 28
click at [648, 162] on u "Edit now" at bounding box center [666, 160] width 56 height 18
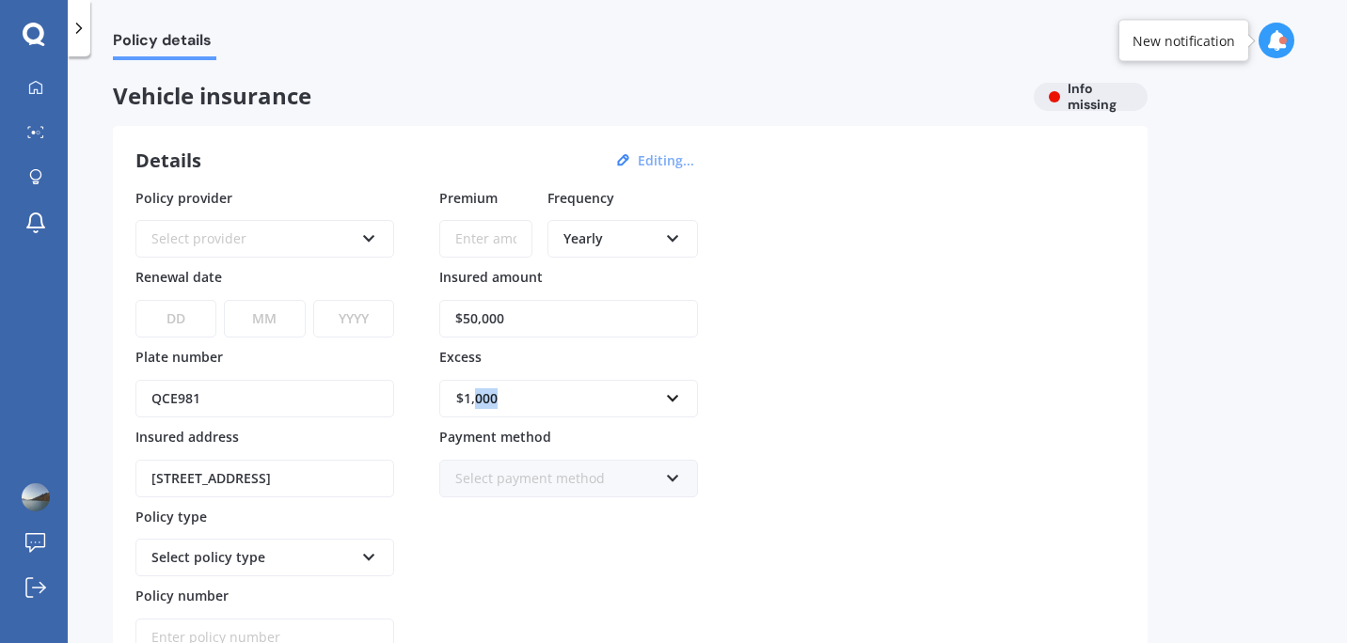
drag, startPoint x: 517, startPoint y: 401, endPoint x: 476, endPoint y: 404, distance: 41.6
click at [476, 404] on div "$1,000" at bounding box center [557, 398] width 202 height 21
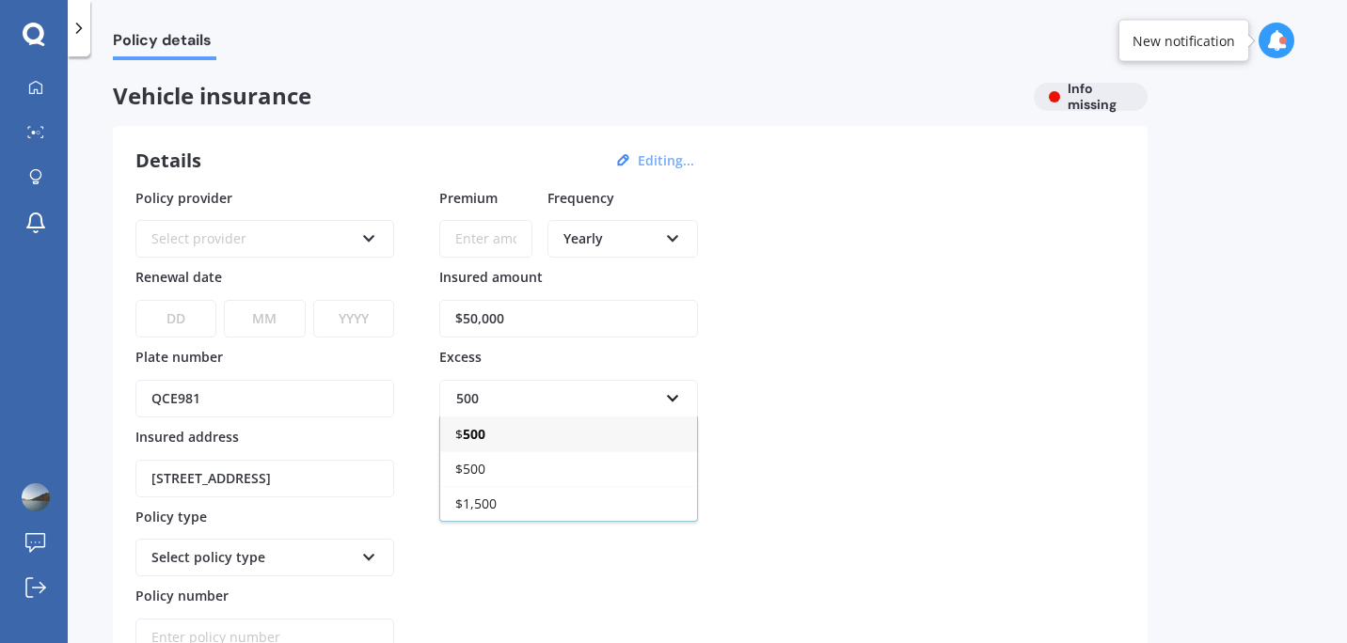
type input "500"
click at [753, 402] on div "Policy provider Select provider AA AMI AMP ANZ ASB [PERSON_NAME] Ando Assurant …" at bounding box center [629, 422] width 989 height 469
click at [186, 318] on select "DD 01 02 03 04 05 06 07 08 09 10 11 12 13 14 15 16 17 18 19 20 21 22 23 24 25 2…" at bounding box center [175, 319] width 81 height 38
select select "14"
click at [135, 300] on select "DD 01 02 03 04 05 06 07 08 09 10 11 12 13 14 15 16 17 18 19 20 21 22 23 24 25 2…" at bounding box center [175, 319] width 81 height 38
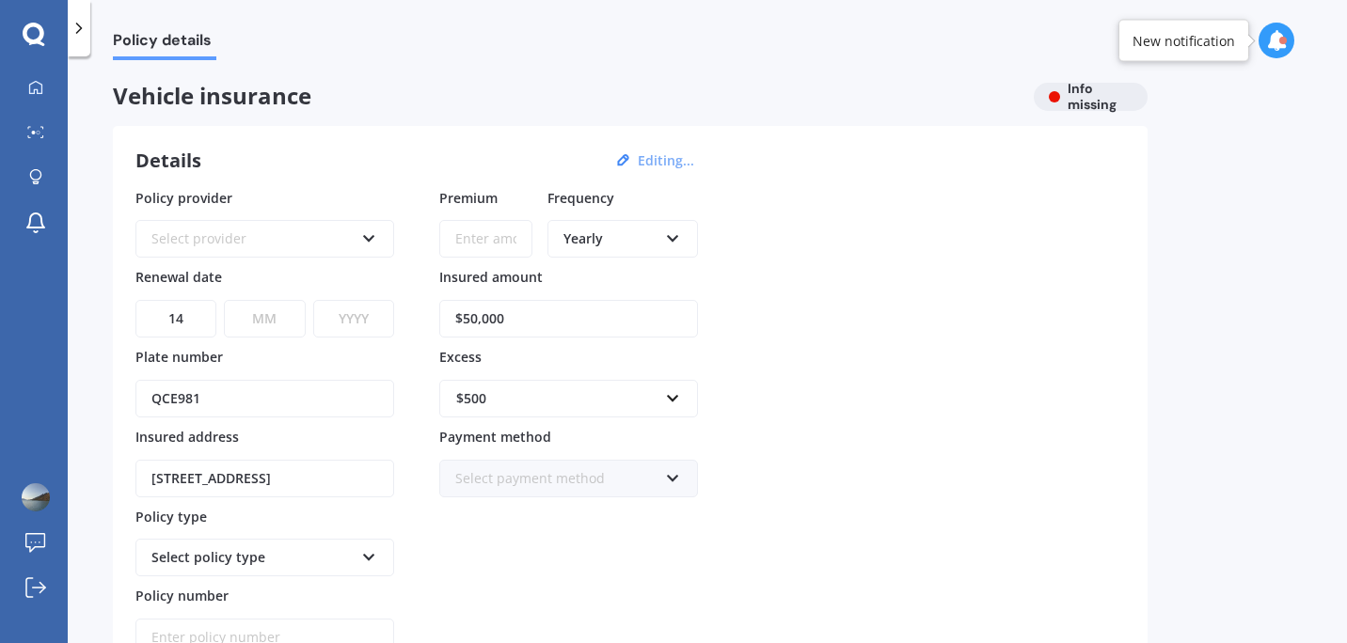
click at [276, 319] on select "MM 01 02 03 04 05 06 07 08 09 10 11 12" at bounding box center [264, 319] width 81 height 38
click at [224, 300] on select "MM 01 02 03 04 05 06 07 08 09 10 11 12" at bounding box center [264, 319] width 81 height 38
click at [261, 218] on div "Select provider AA AMI AMP ANZ ASB Aioi Nissay Dowa Ando Assurant Autosure BNZ …" at bounding box center [264, 227] width 259 height 61
click at [287, 311] on select "MM 01 02 03 04 05 06 07 08 09 10 11 12" at bounding box center [264, 319] width 81 height 38
select select "10"
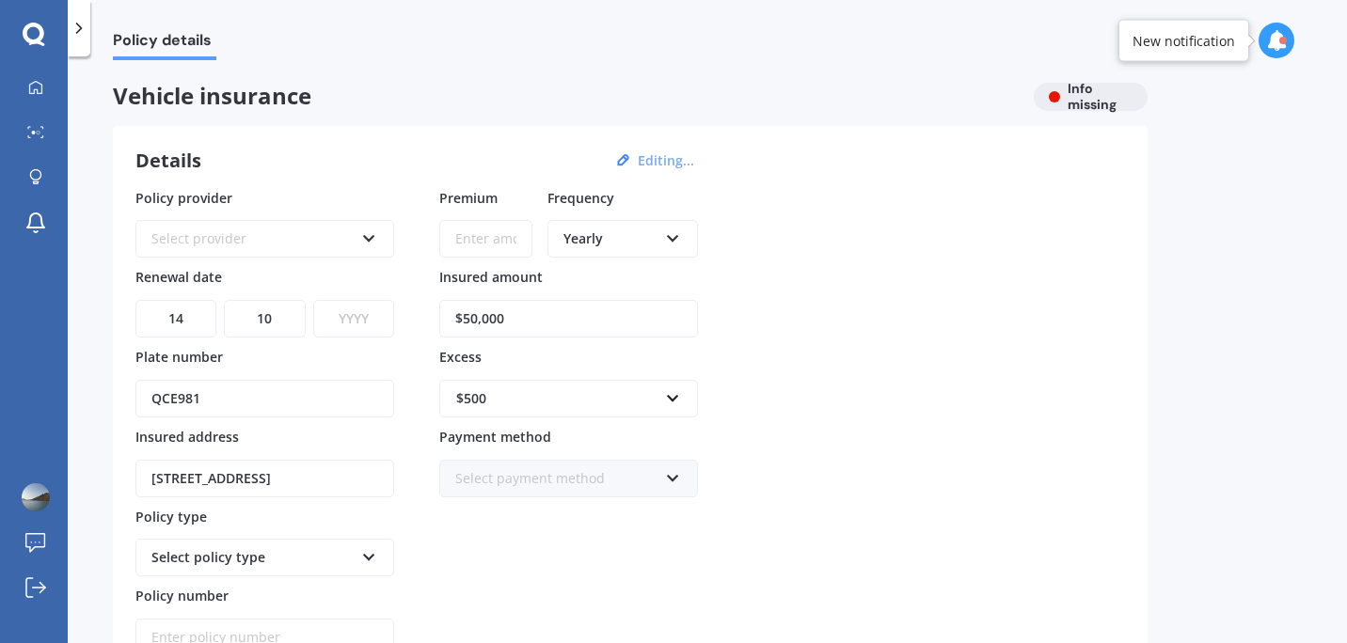
click at [224, 300] on select "MM 01 02 03 04 05 06 07 08 09 10 11 12" at bounding box center [264, 319] width 81 height 38
click at [360, 325] on select "YYYY 2027 2026 2025 2024 2023 2022 2021 2020 2019 2018 2017 2016 2015 2014 2013…" at bounding box center [353, 319] width 81 height 38
select select "2026"
click at [313, 300] on select "YYYY 2027 2026 2025 2024 2023 2022 2021 2020 2019 2018 2017 2016 2015 2014 2013…" at bounding box center [353, 319] width 81 height 38
click at [319, 236] on div "Select provider" at bounding box center [252, 239] width 202 height 21
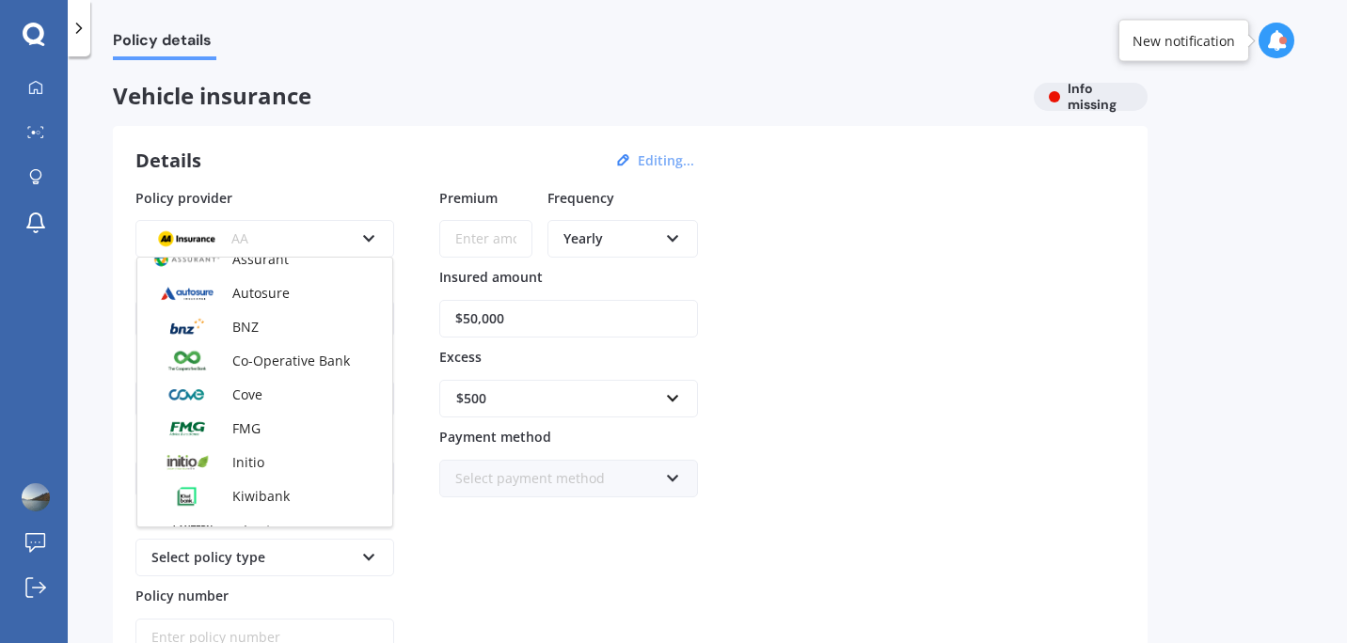
scroll to position [253, 0]
click at [299, 394] on div "Cove" at bounding box center [264, 394] width 255 height 34
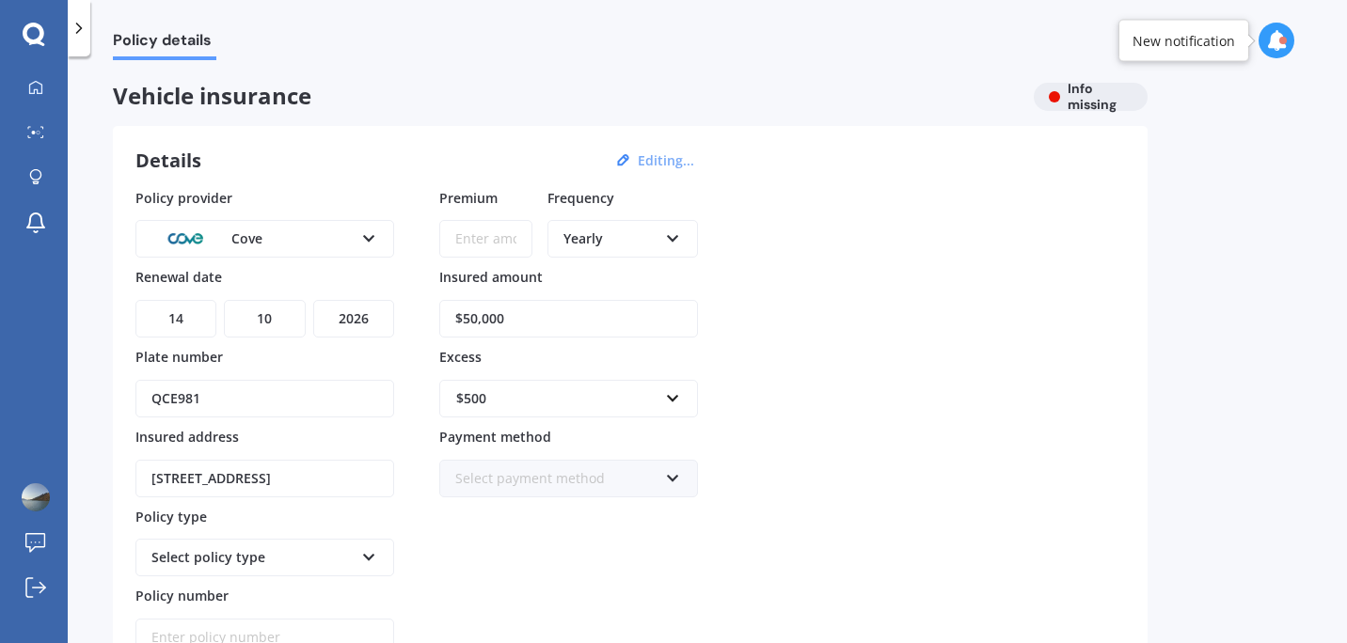
click at [366, 556] on icon at bounding box center [369, 553] width 16 height 13
click at [336, 560] on div "Comprehensive" at bounding box center [252, 557] width 202 height 21
click at [361, 548] on icon at bounding box center [369, 553] width 16 height 13
click at [340, 588] on div "Comprehensive" at bounding box center [264, 594] width 255 height 34
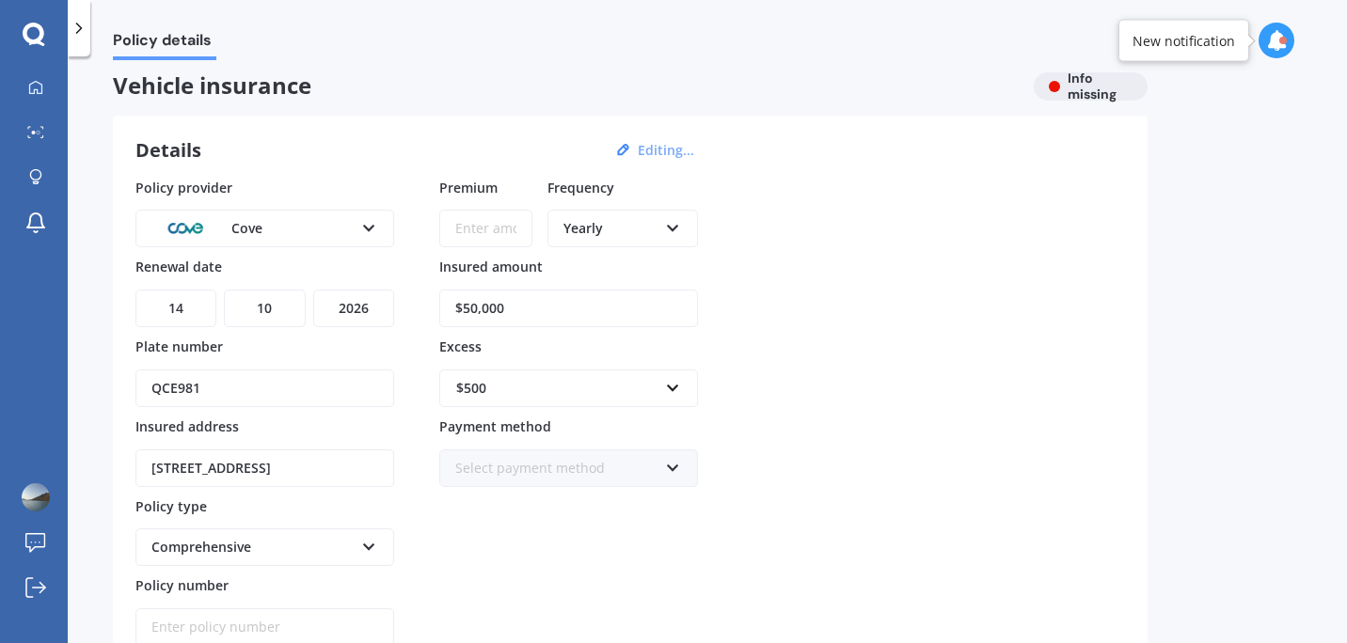
scroll to position [8, 0]
click at [482, 229] on input "Premium" at bounding box center [485, 232] width 93 height 38
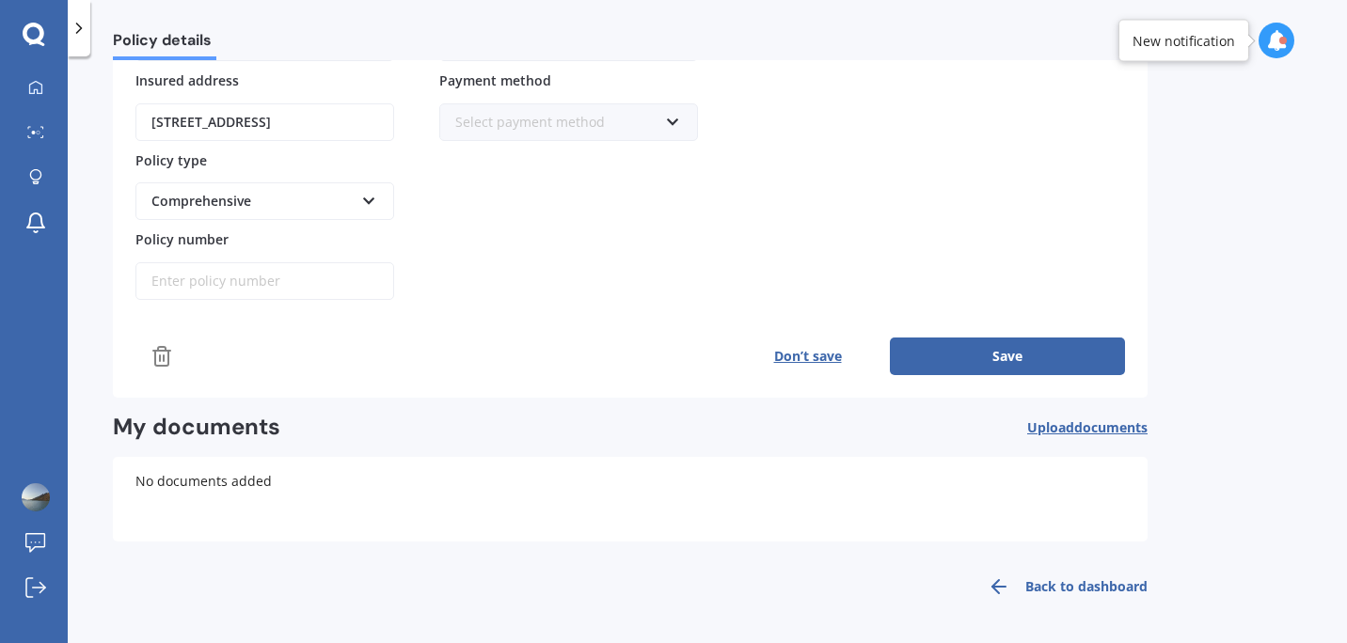
type input "$1,200.00"
click at [998, 369] on button "Save" at bounding box center [1007, 357] width 235 height 38
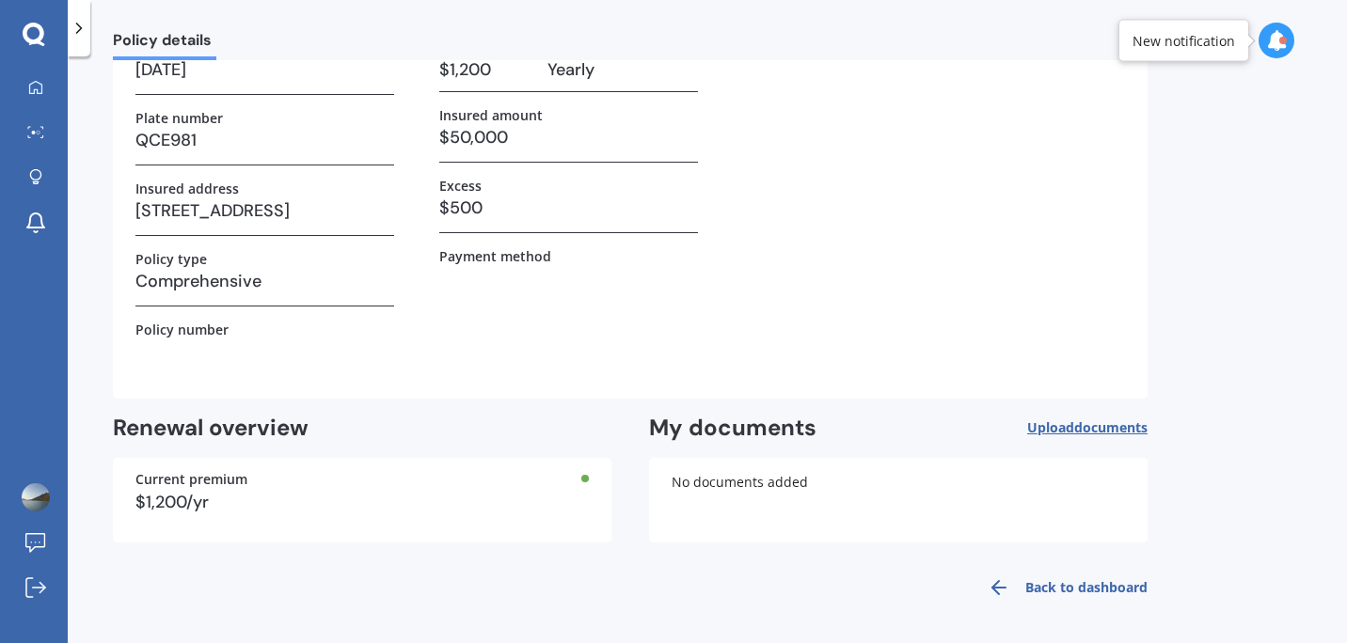
scroll to position [0, 0]
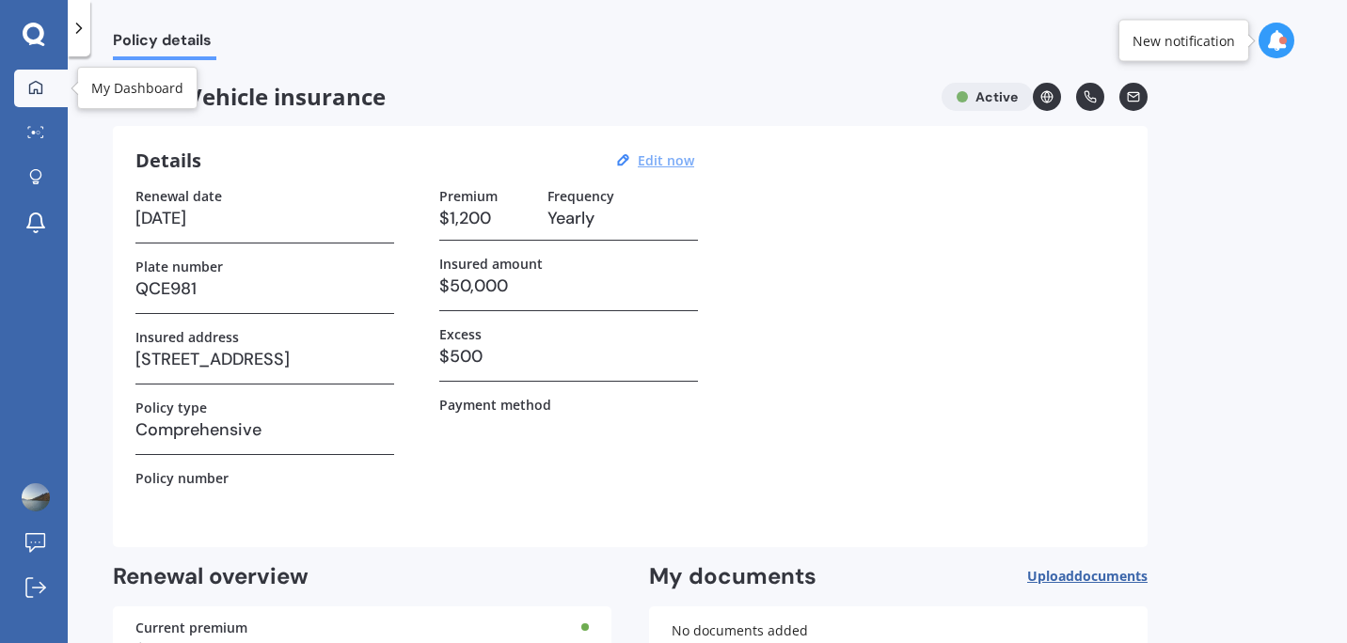
click at [32, 80] on icon at bounding box center [35, 87] width 15 height 15
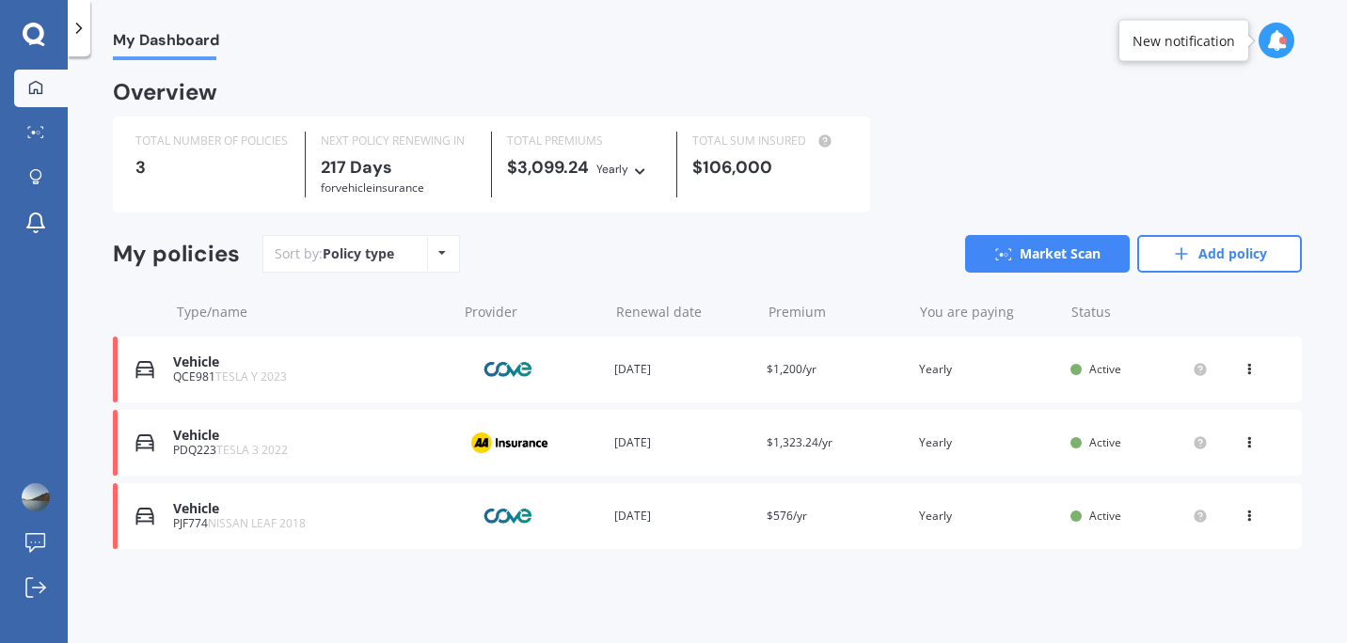
click at [1277, 20] on div "My Dashboard" at bounding box center [707, 30] width 1279 height 60
click at [1280, 42] on div at bounding box center [1283, 41] width 8 height 8
click at [1160, 31] on div "My Dashboard" at bounding box center [707, 30] width 1279 height 60
